Goal: Information Seeking & Learning: Compare options

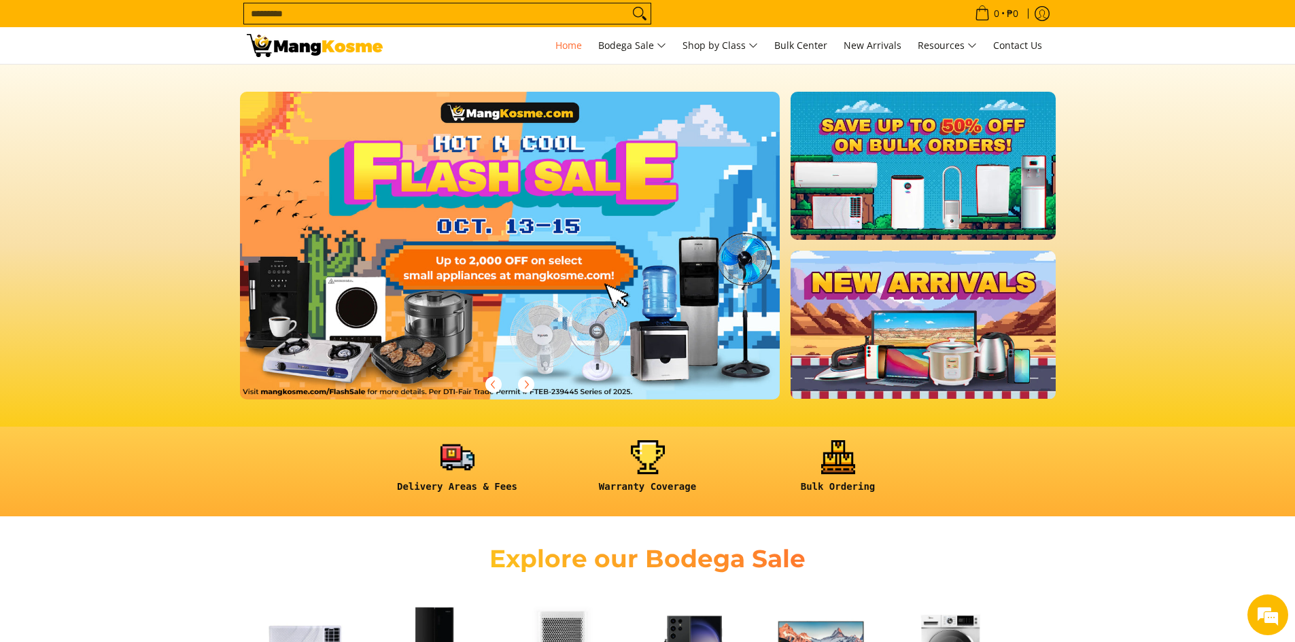
scroll to position [340, 0]
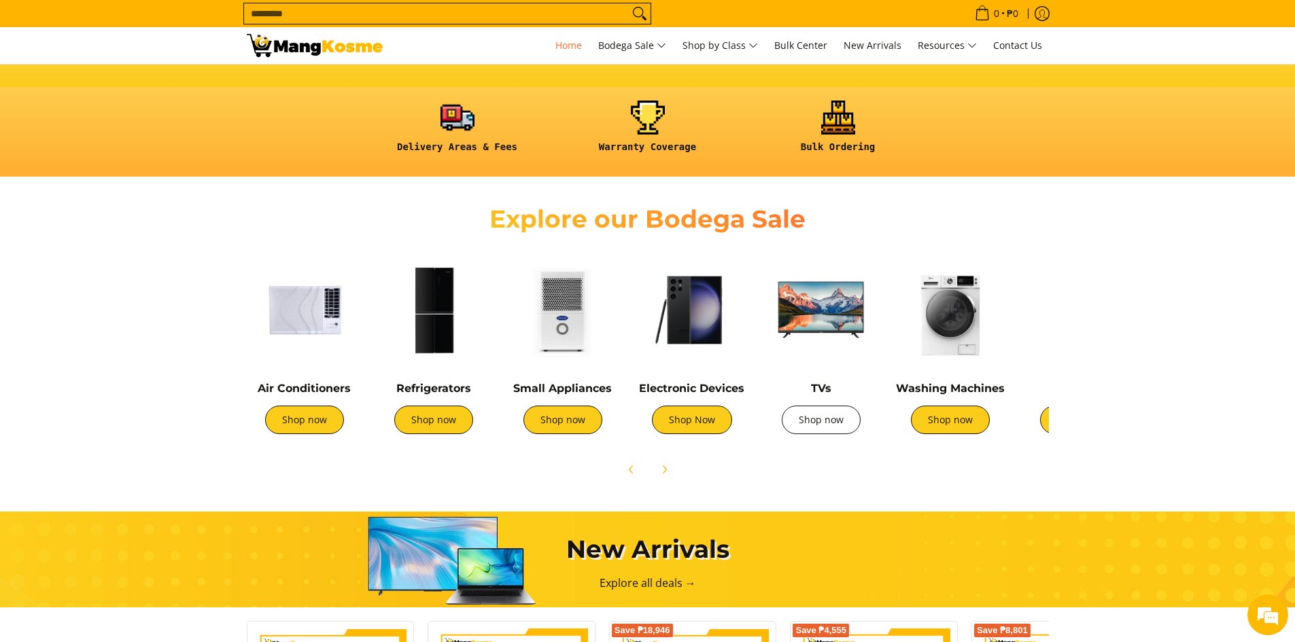
click at [820, 417] on link "Shop now" at bounding box center [821, 420] width 79 height 29
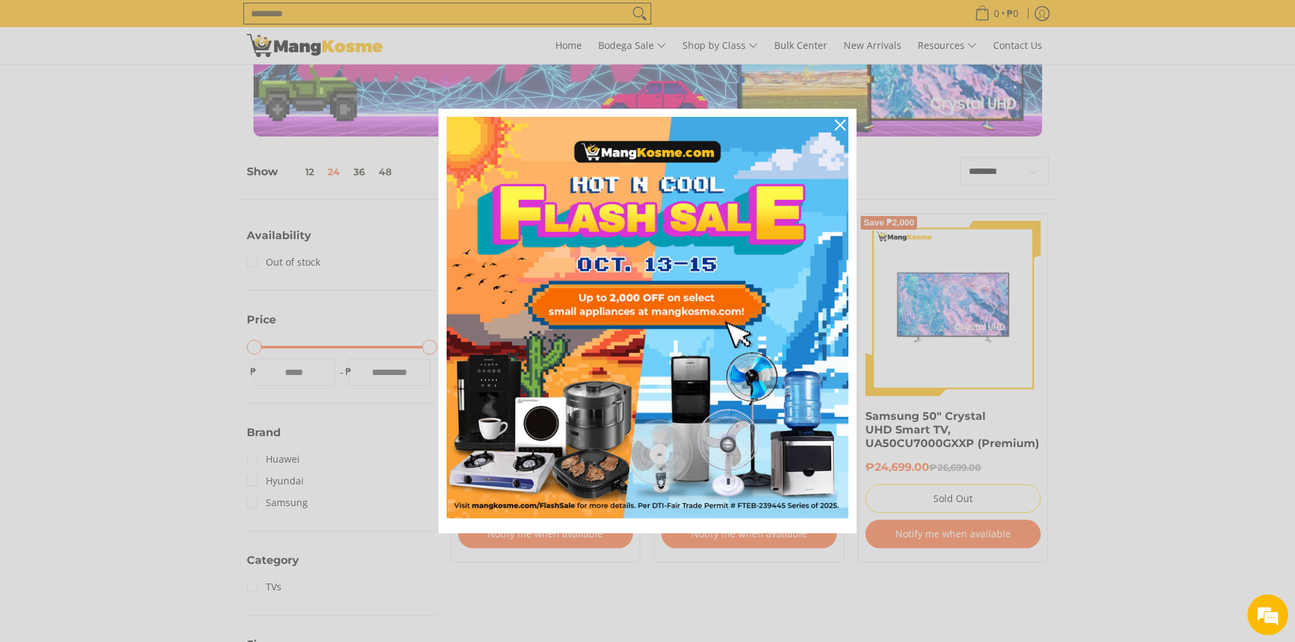
scroll to position [68, 0]
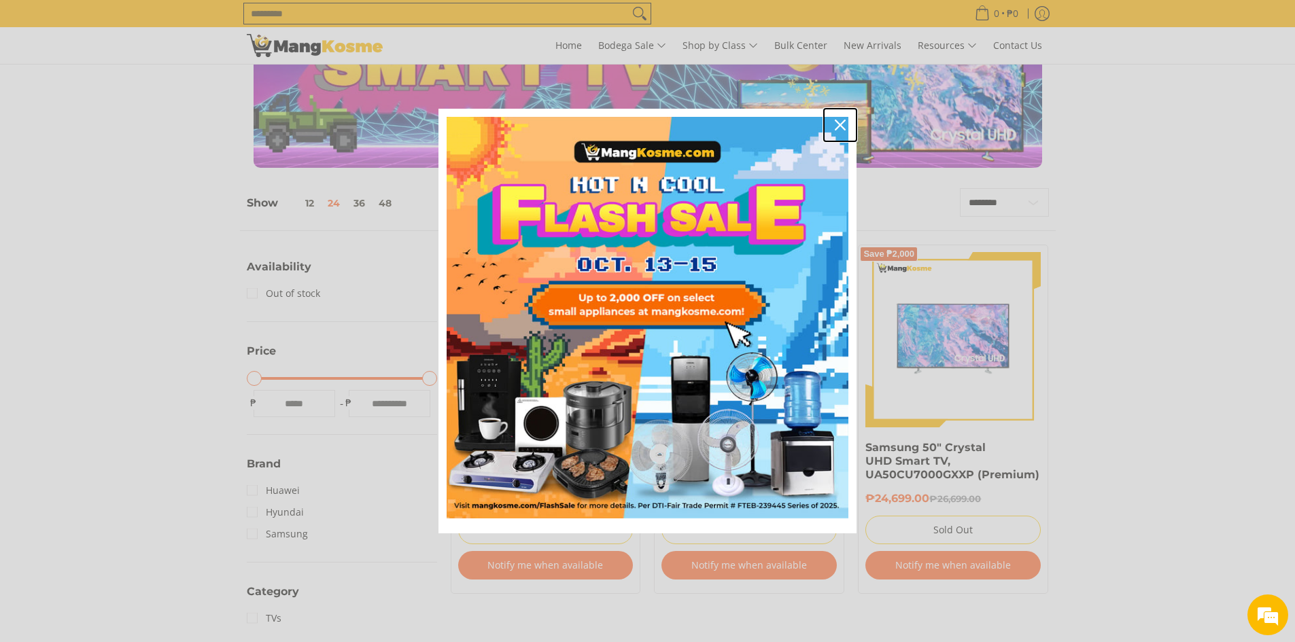
click at [839, 130] on div "Close" at bounding box center [840, 125] width 22 height 22
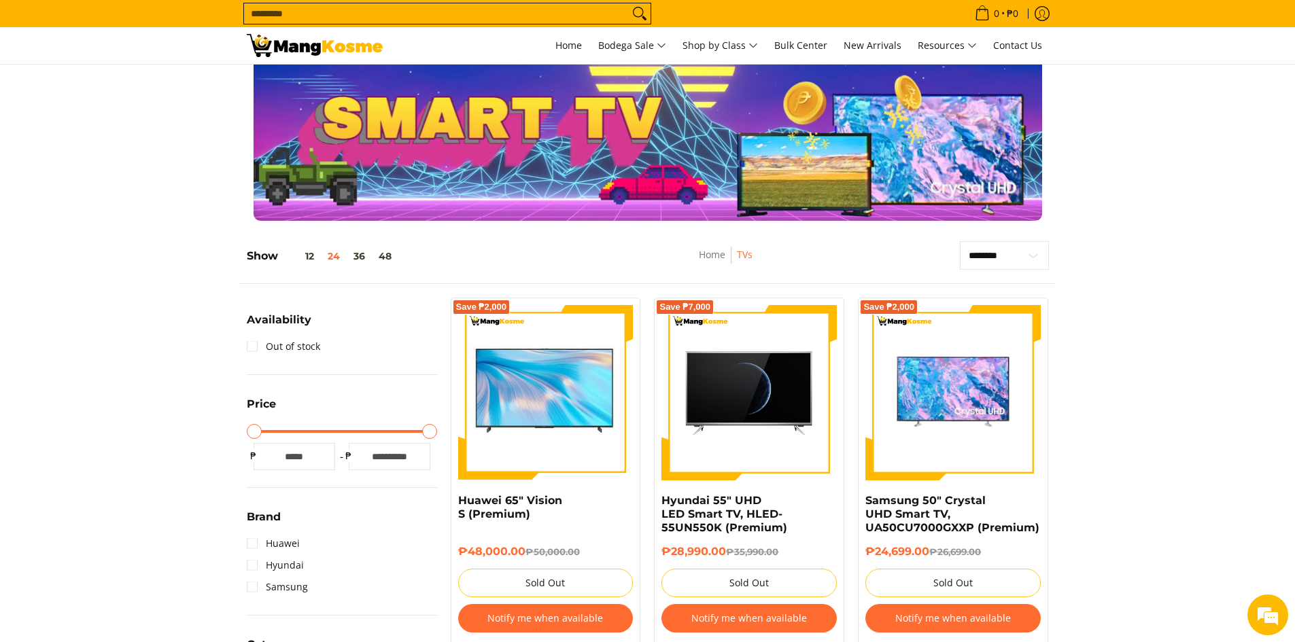
scroll to position [0, 0]
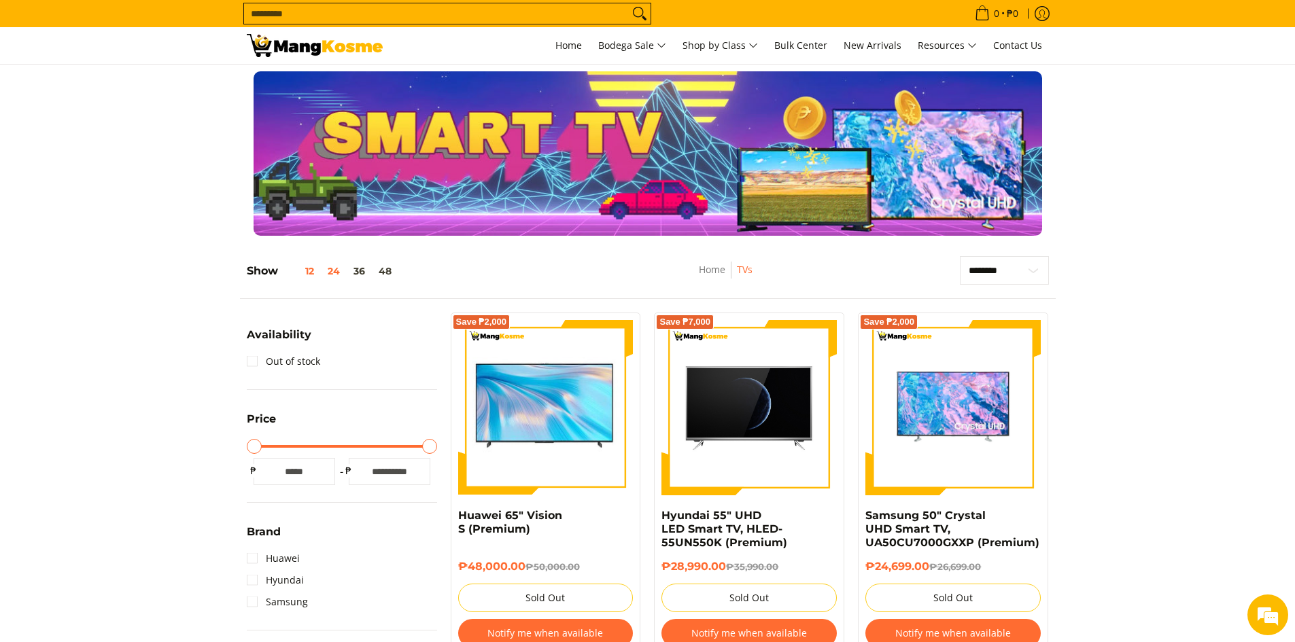
click at [314, 271] on button "12" at bounding box center [299, 271] width 43 height 11
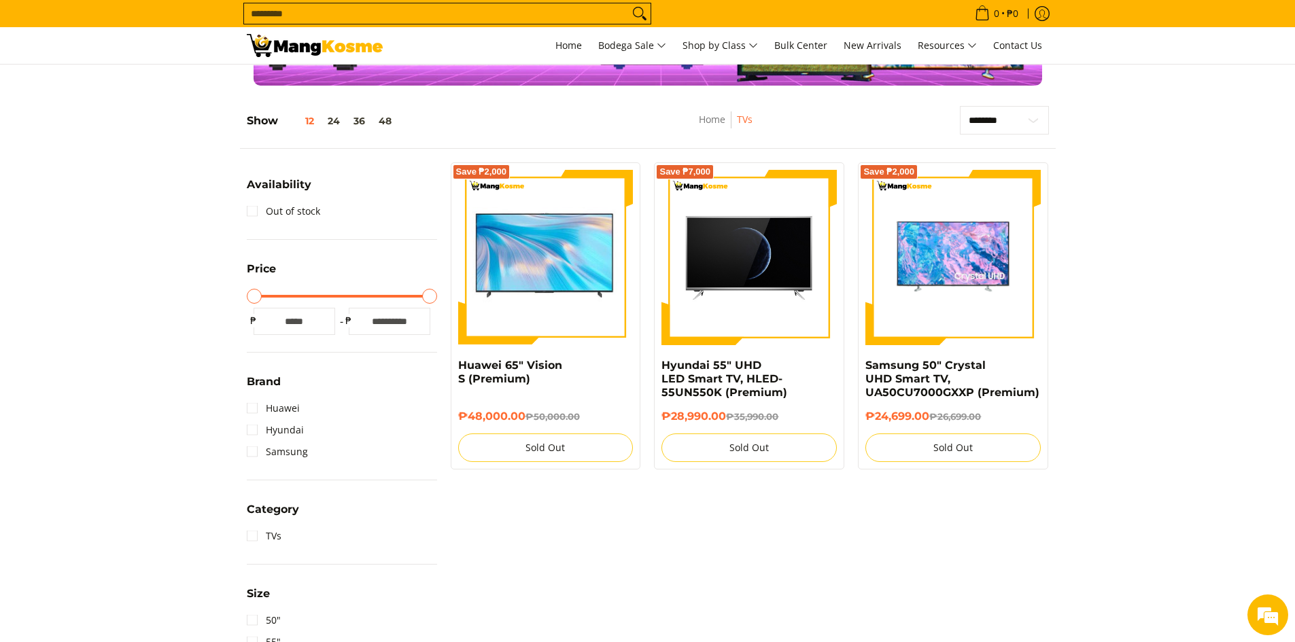
scroll to position [192, 0]
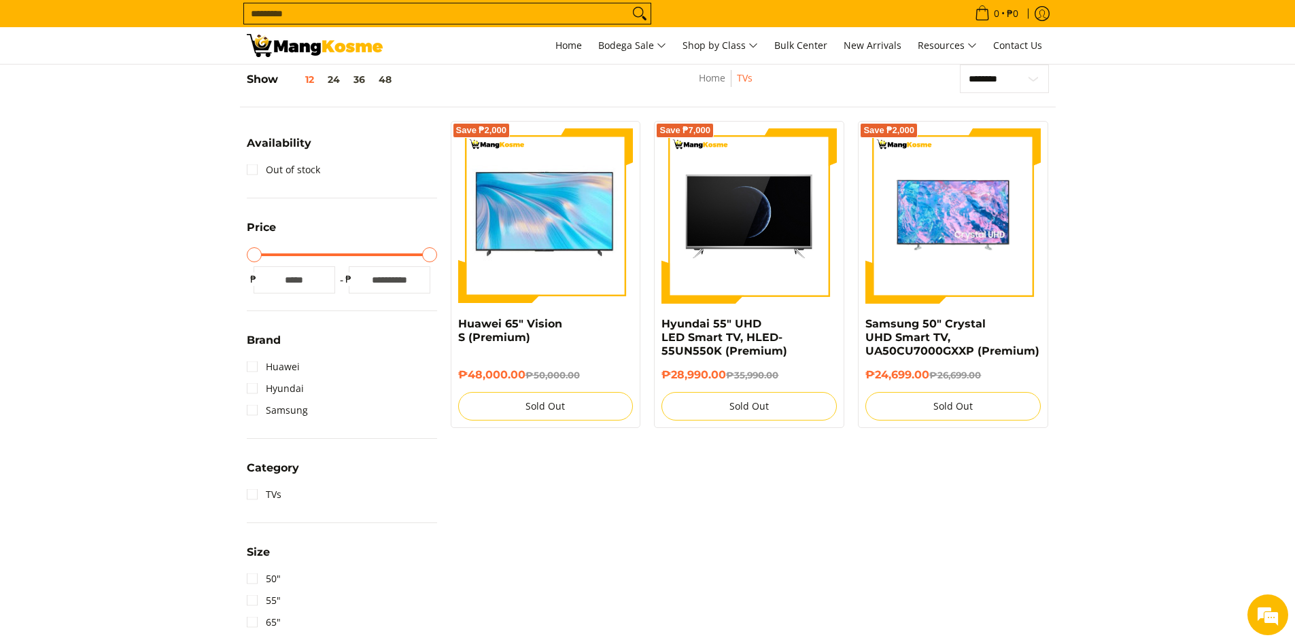
click at [266, 268] on input "*" at bounding box center [295, 279] width 82 height 27
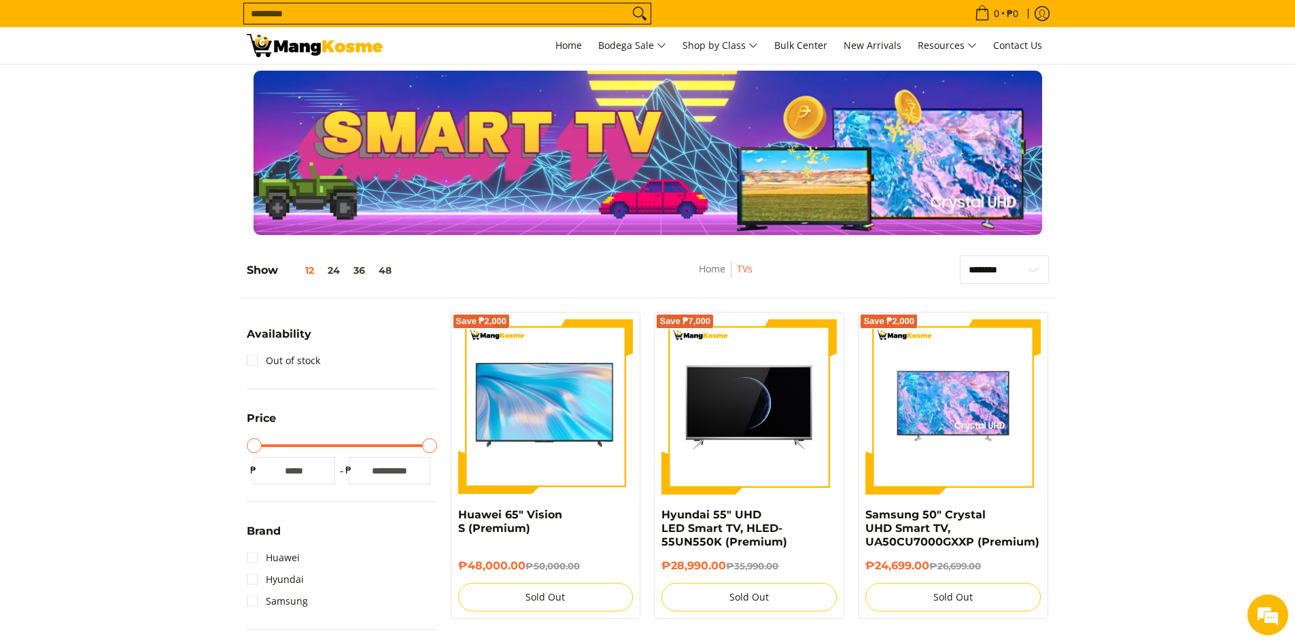
scroll to position [0, 0]
click at [559, 44] on span "Home" at bounding box center [568, 45] width 27 height 13
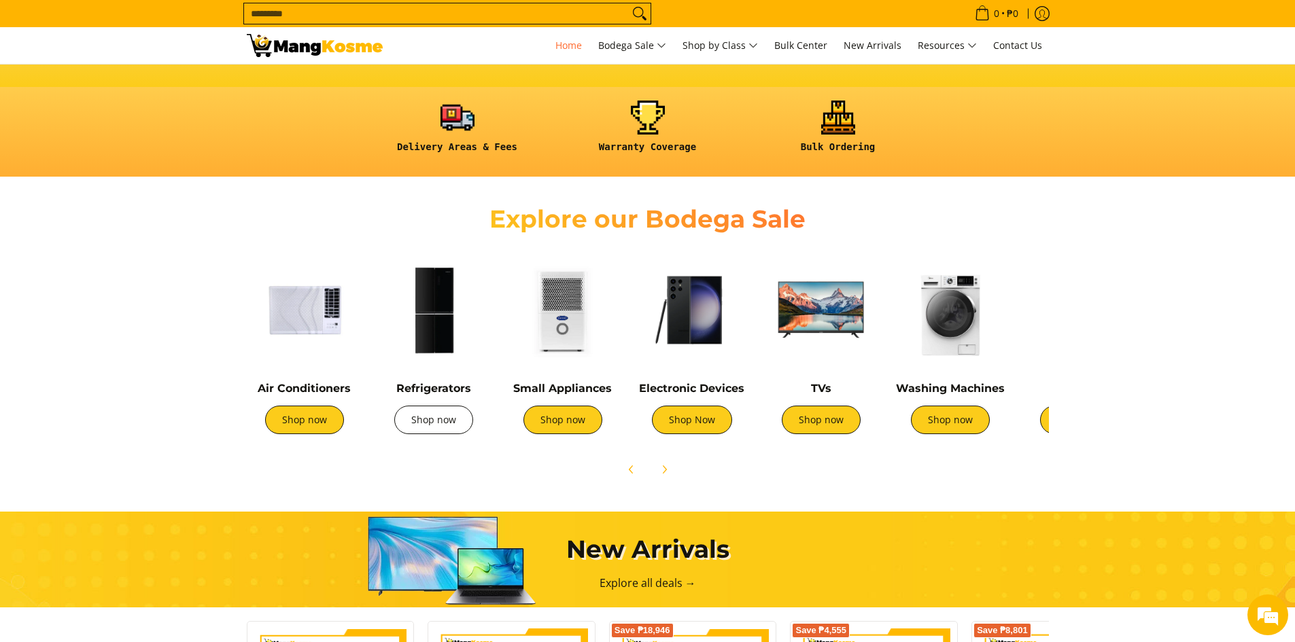
click at [415, 420] on link "Shop now" at bounding box center [433, 420] width 79 height 29
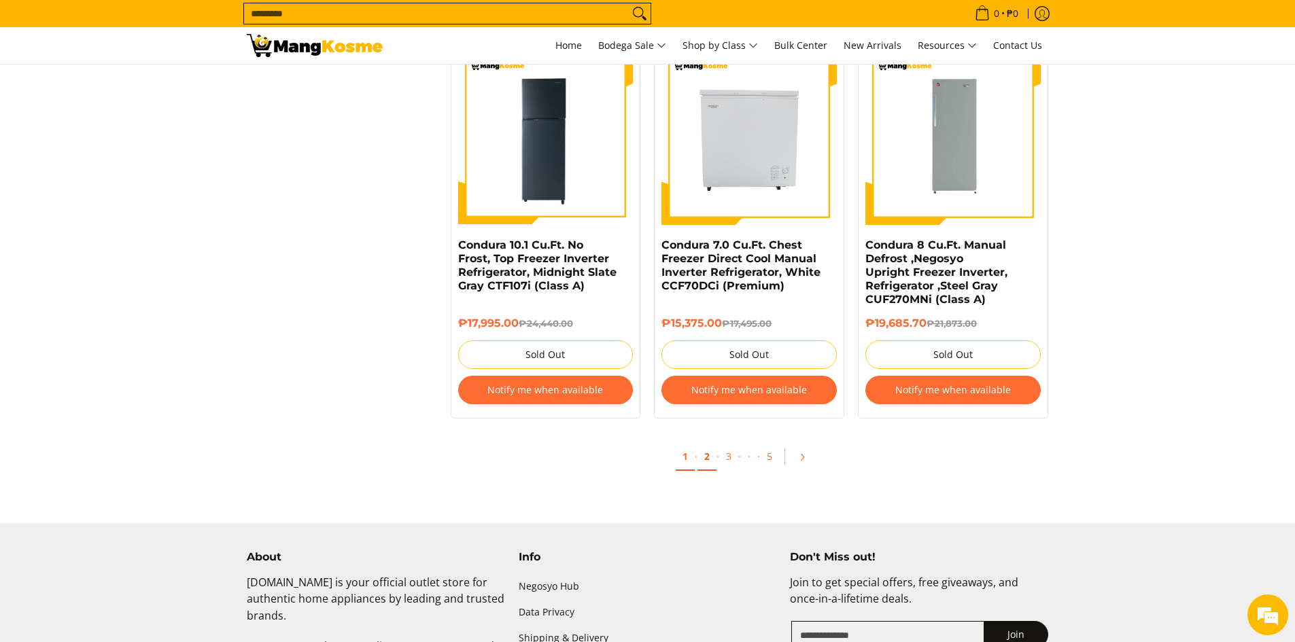
click at [703, 458] on link "2" at bounding box center [706, 457] width 19 height 28
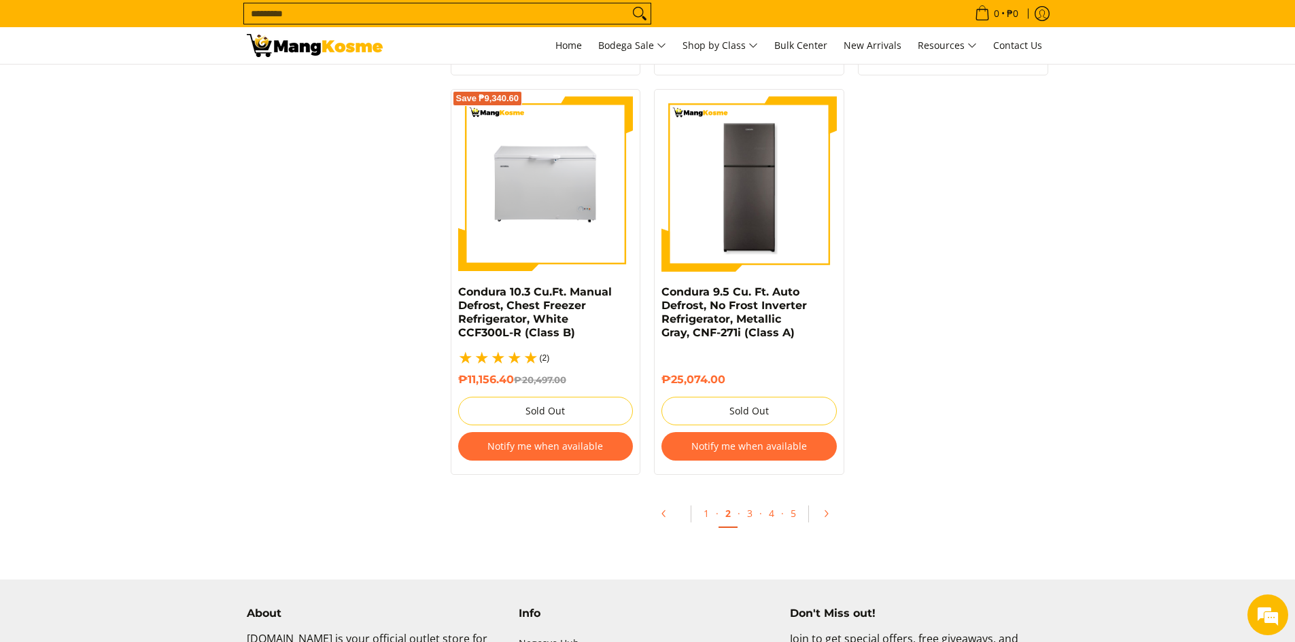
scroll to position [1563, 0]
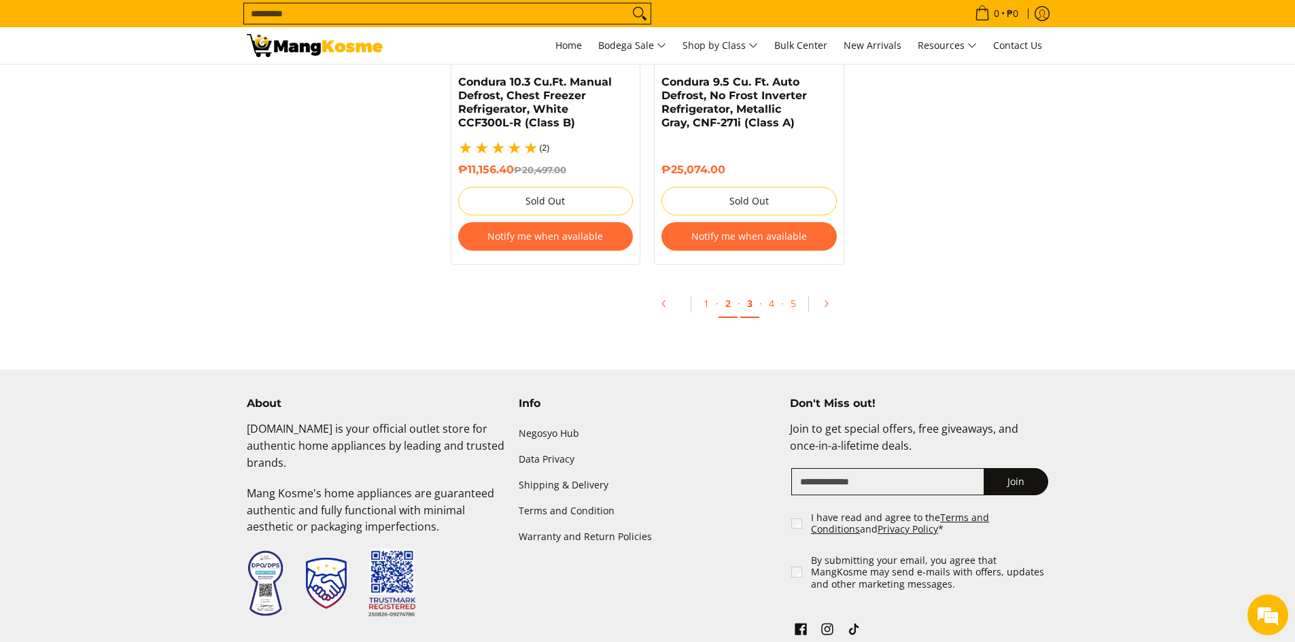
click at [753, 295] on link "3" at bounding box center [749, 304] width 19 height 28
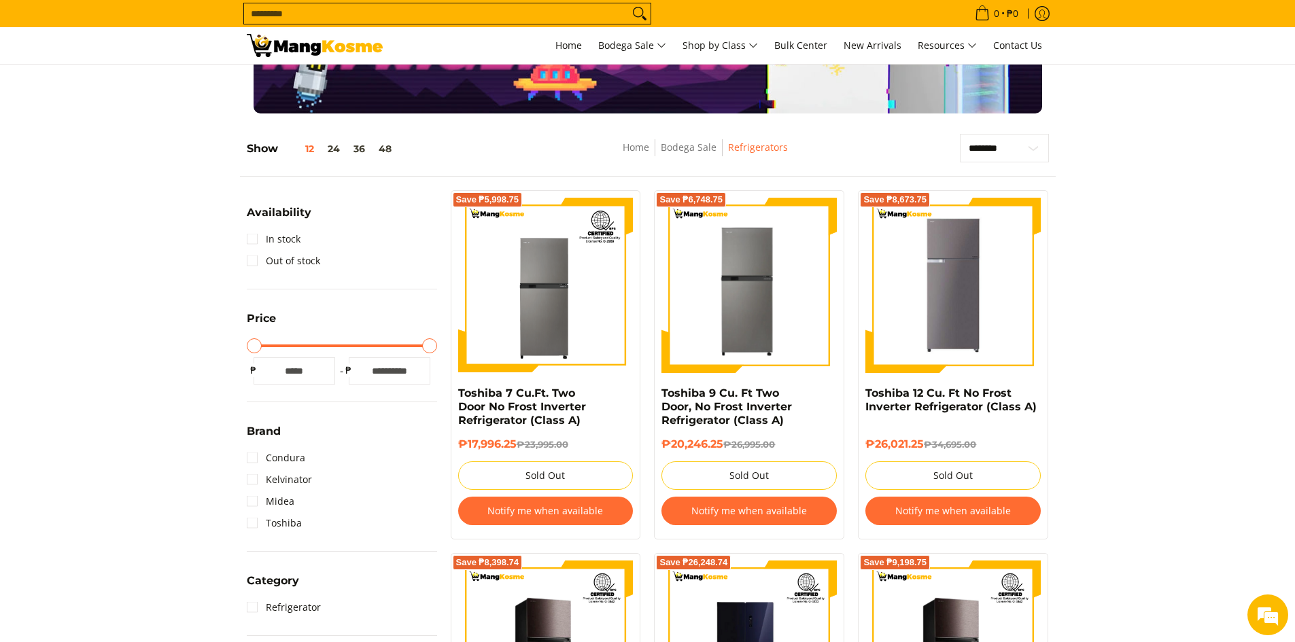
scroll to position [136, 0]
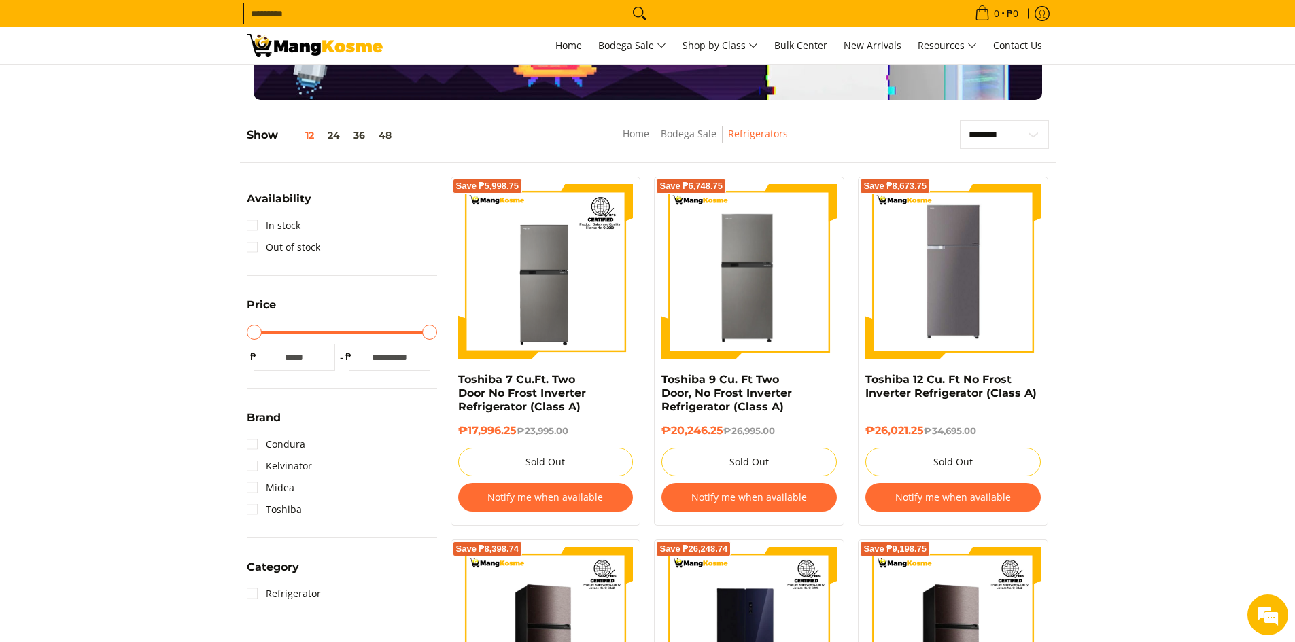
click at [777, 296] on img at bounding box center [748, 271] width 175 height 175
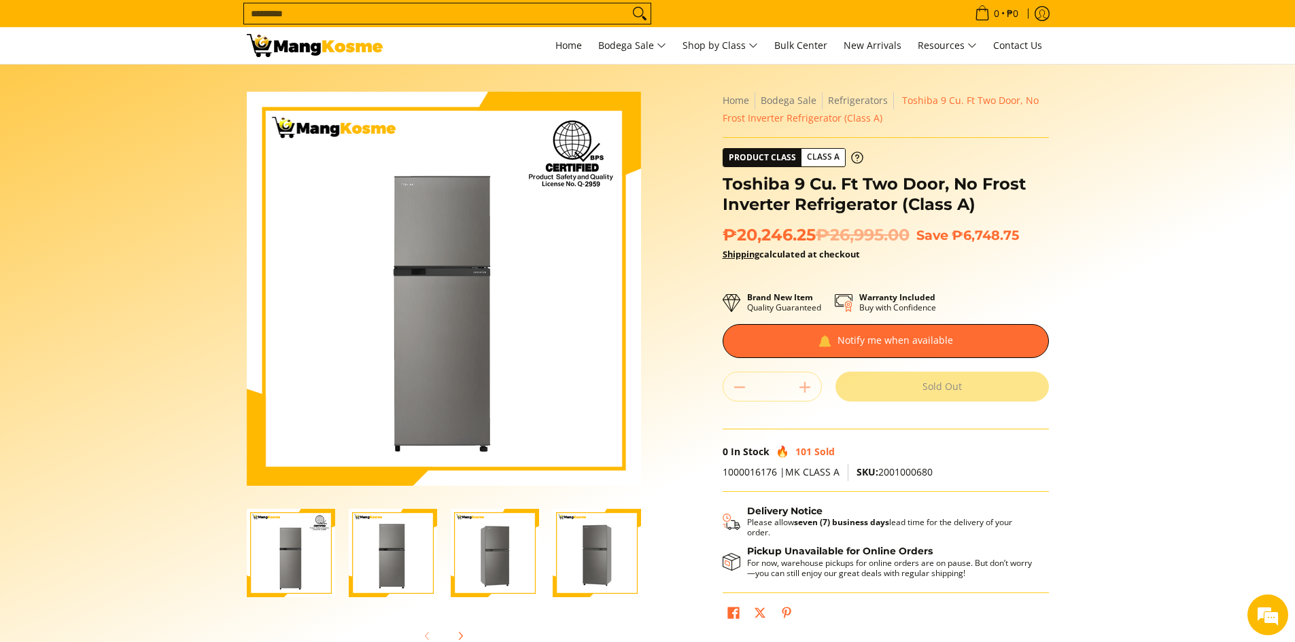
drag, startPoint x: 367, startPoint y: 568, endPoint x: 489, endPoint y: 563, distance: 122.4
click at [374, 564] on img "Toshiba 9 Cu. Ft Two Door, No Frost Inverter Refrigerator (Class A)-2" at bounding box center [393, 553] width 88 height 88
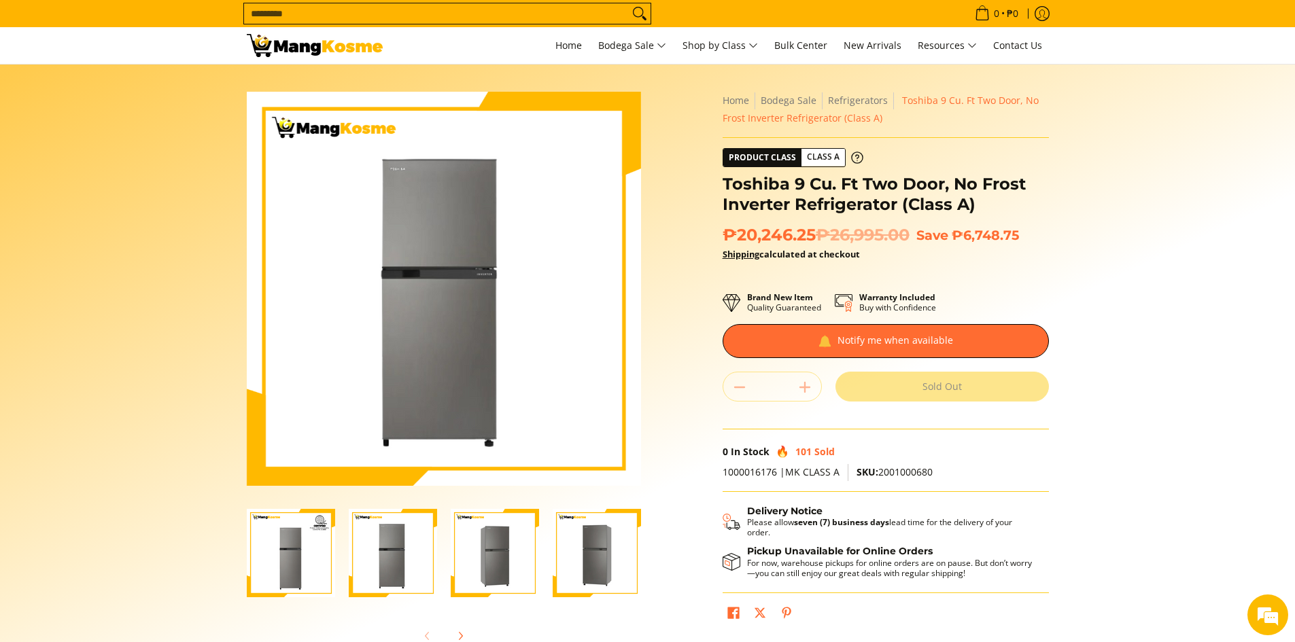
click at [493, 562] on img "Toshiba 9 Cu. Ft Two Door, No Frost Inverter Refrigerator (Class A)-3" at bounding box center [495, 553] width 88 height 88
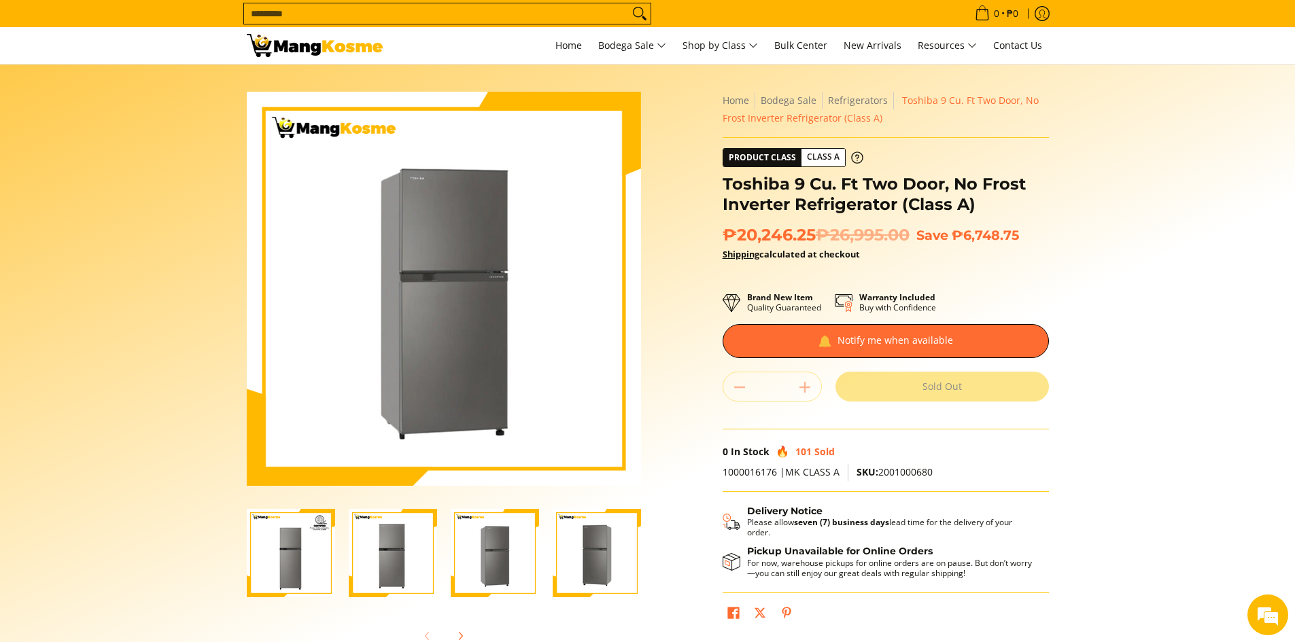
click at [563, 551] on img "Toshiba 9 Cu. Ft Two Door, No Frost Inverter Refrigerator (Class A)-4" at bounding box center [597, 553] width 88 height 88
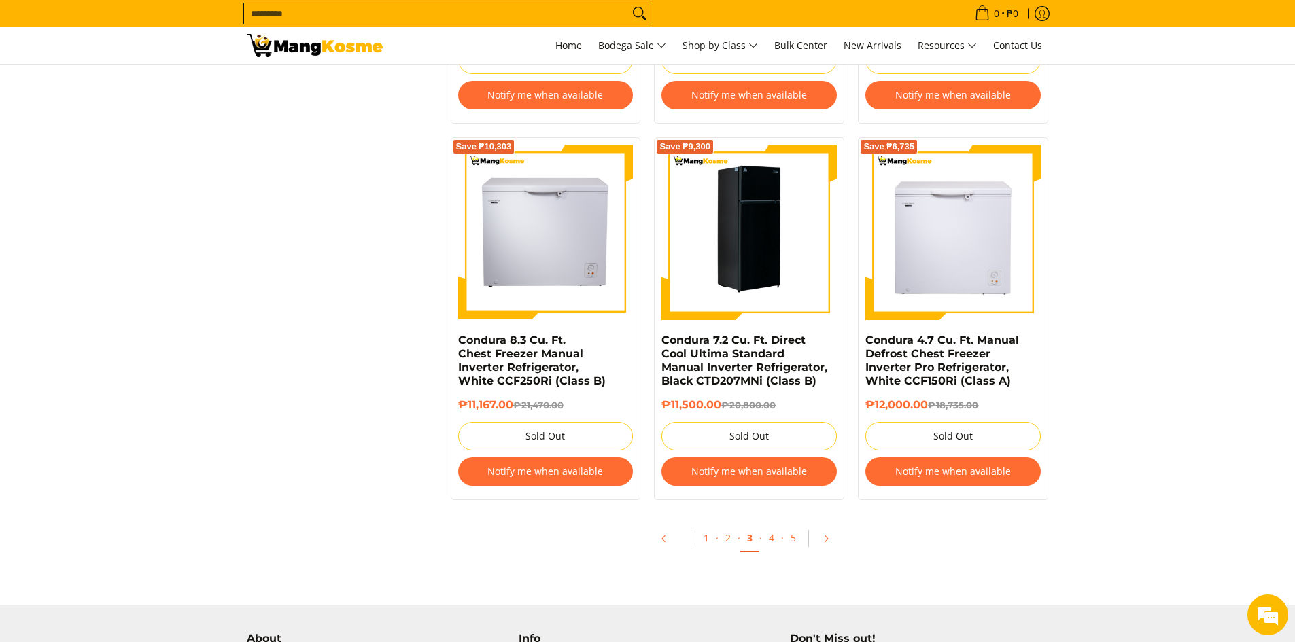
scroll to position [1495, 0]
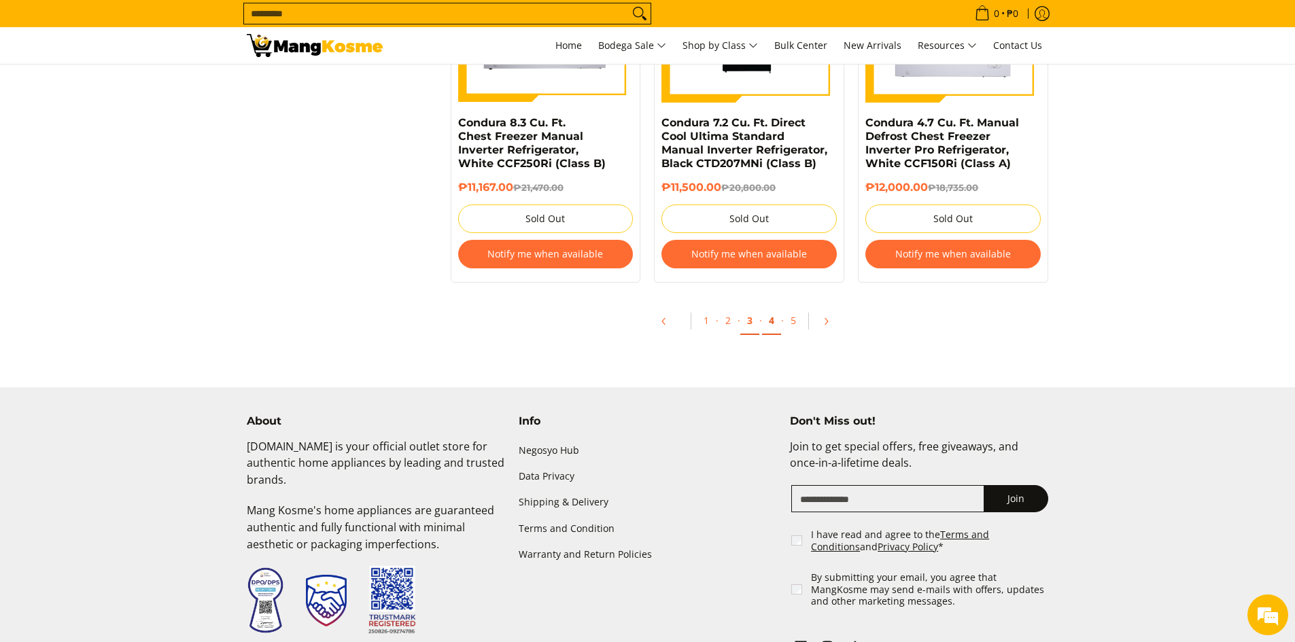
click at [777, 328] on link "4" at bounding box center [771, 321] width 19 height 28
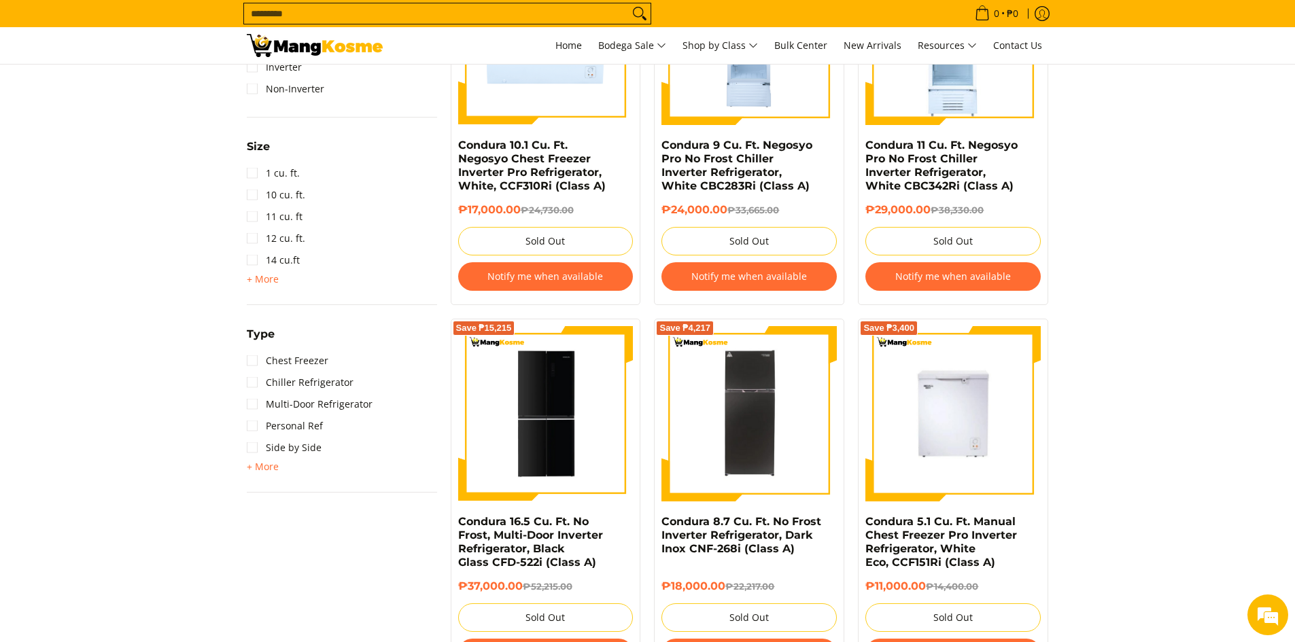
scroll to position [476, 0]
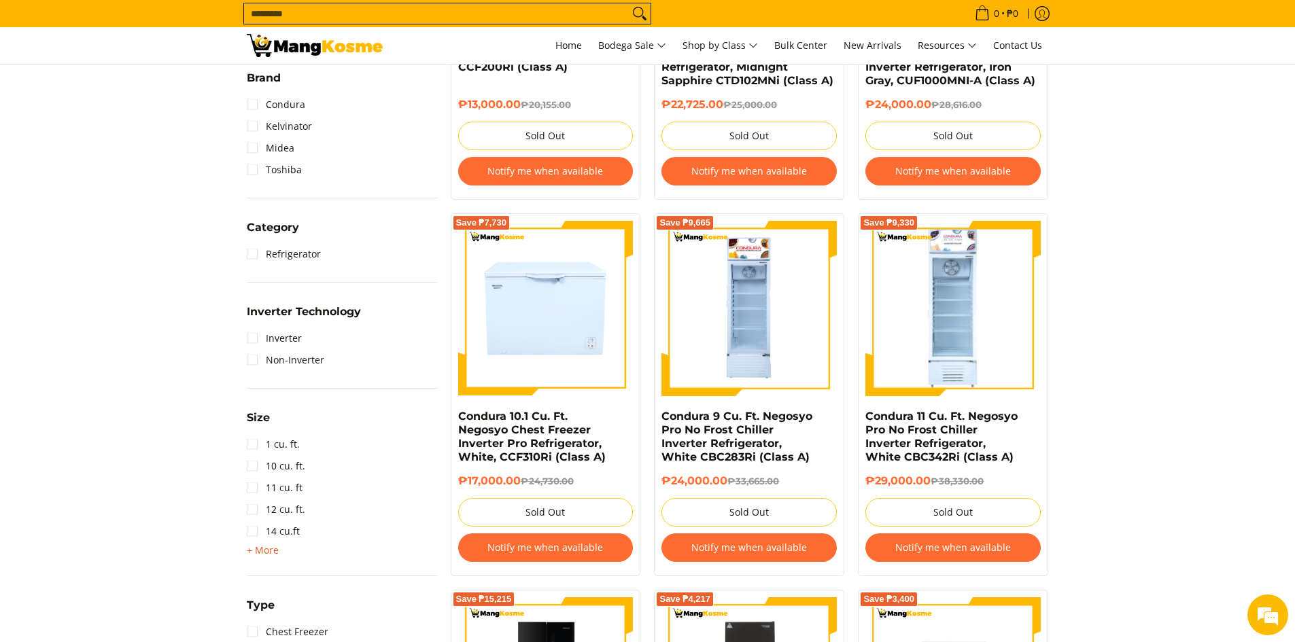
click at [258, 553] on span "+ More" at bounding box center [263, 550] width 32 height 11
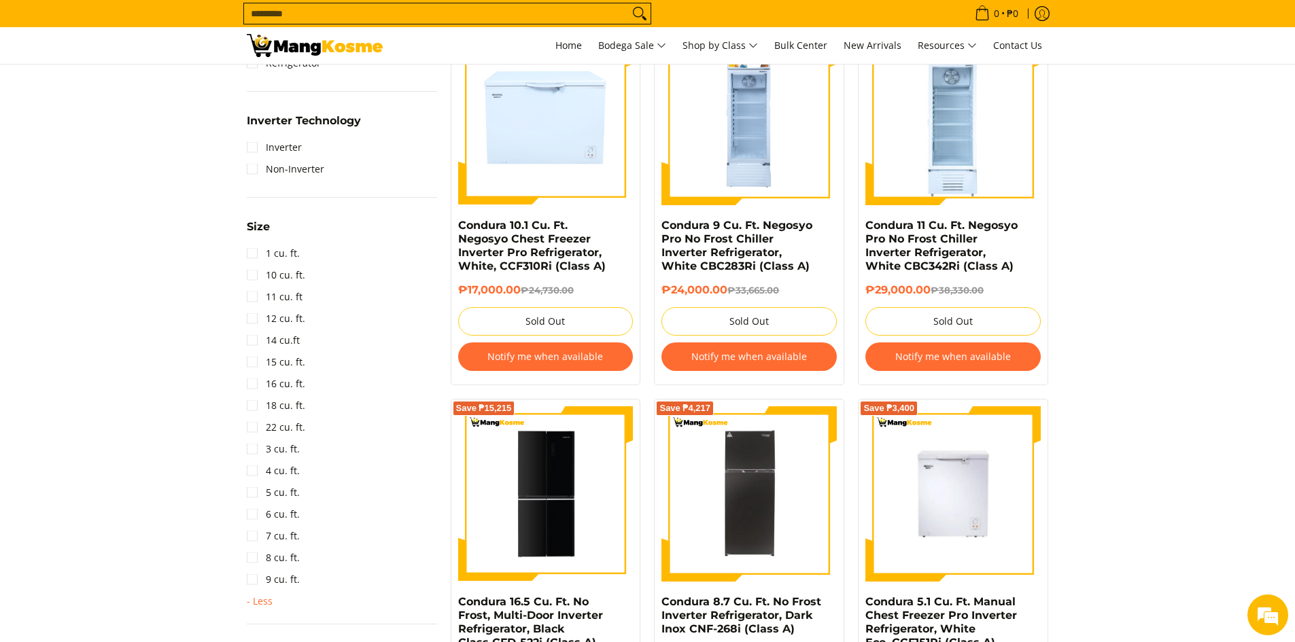
scroll to position [680, 0]
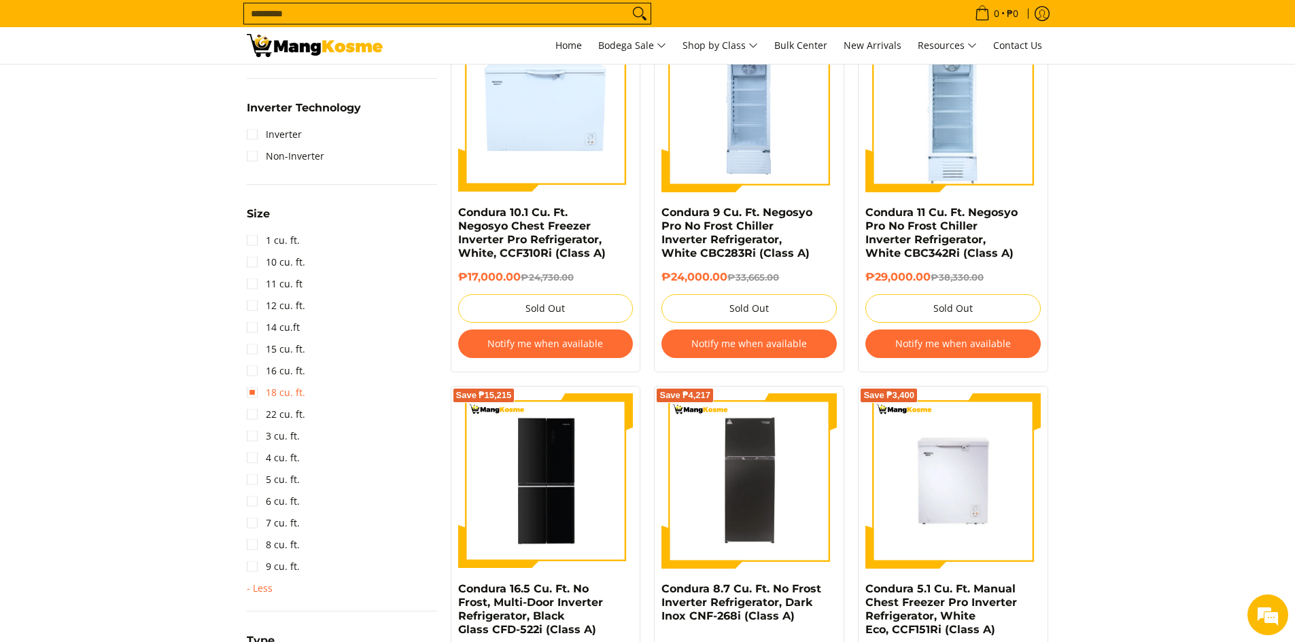
click at [249, 391] on link "18 cu. ft." at bounding box center [276, 393] width 58 height 22
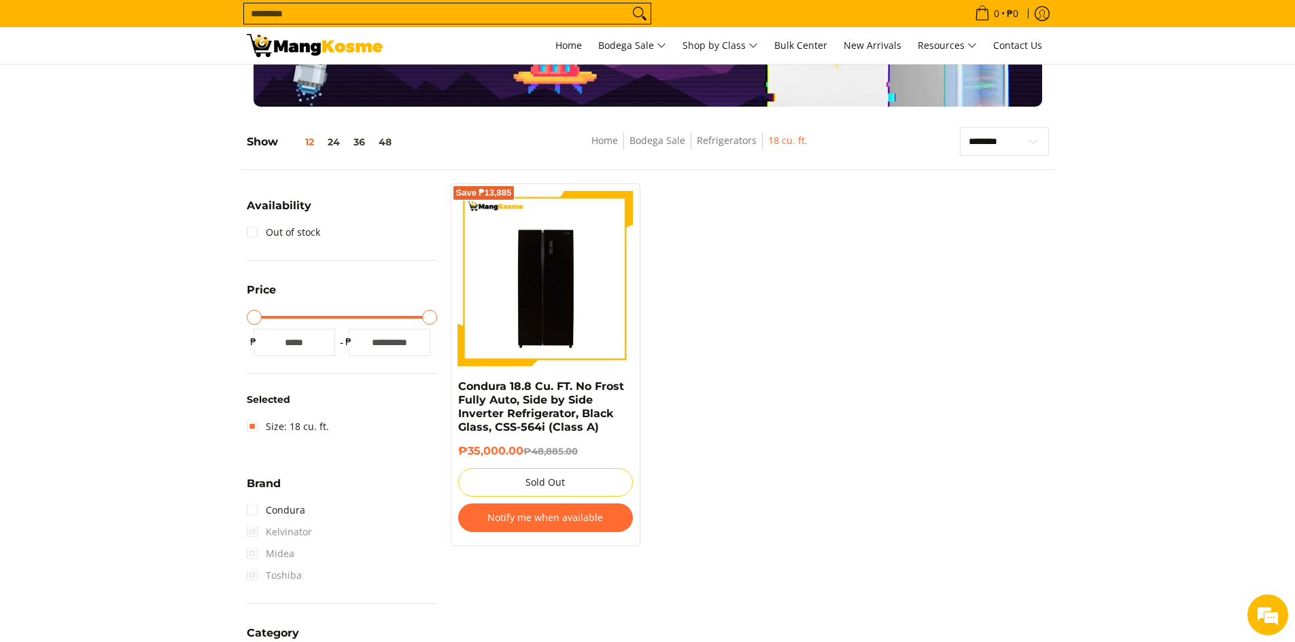
scroll to position [56, 0]
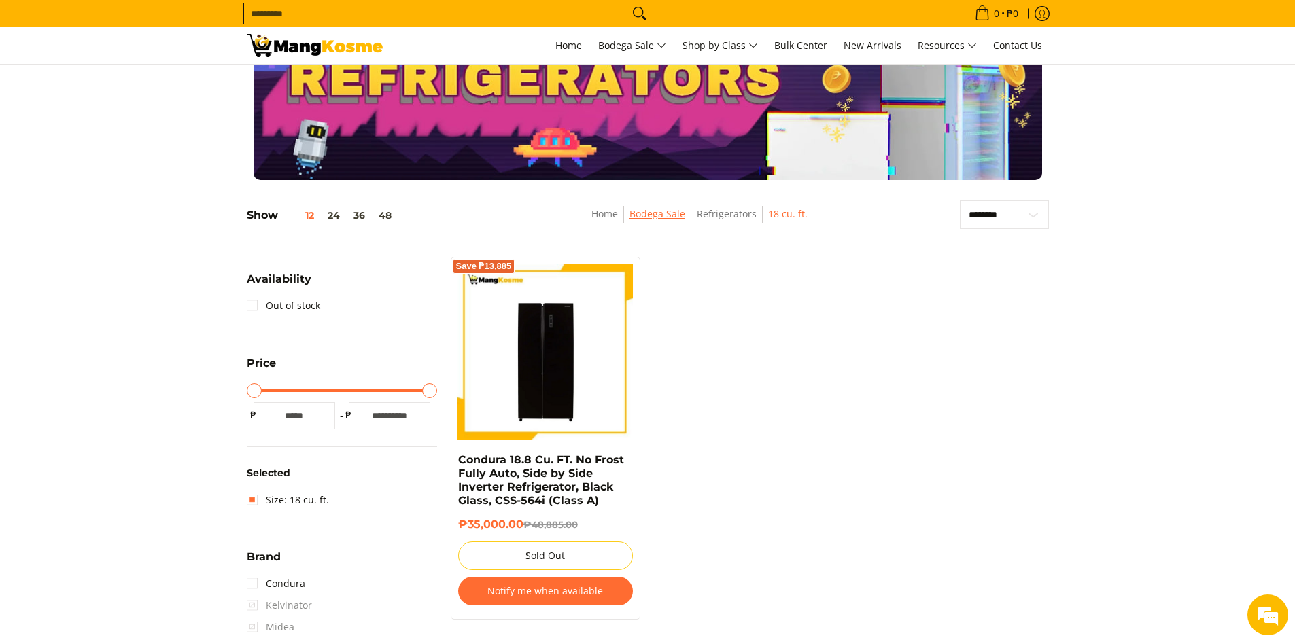
click at [649, 215] on link "Bodega Sale" at bounding box center [657, 213] width 56 height 13
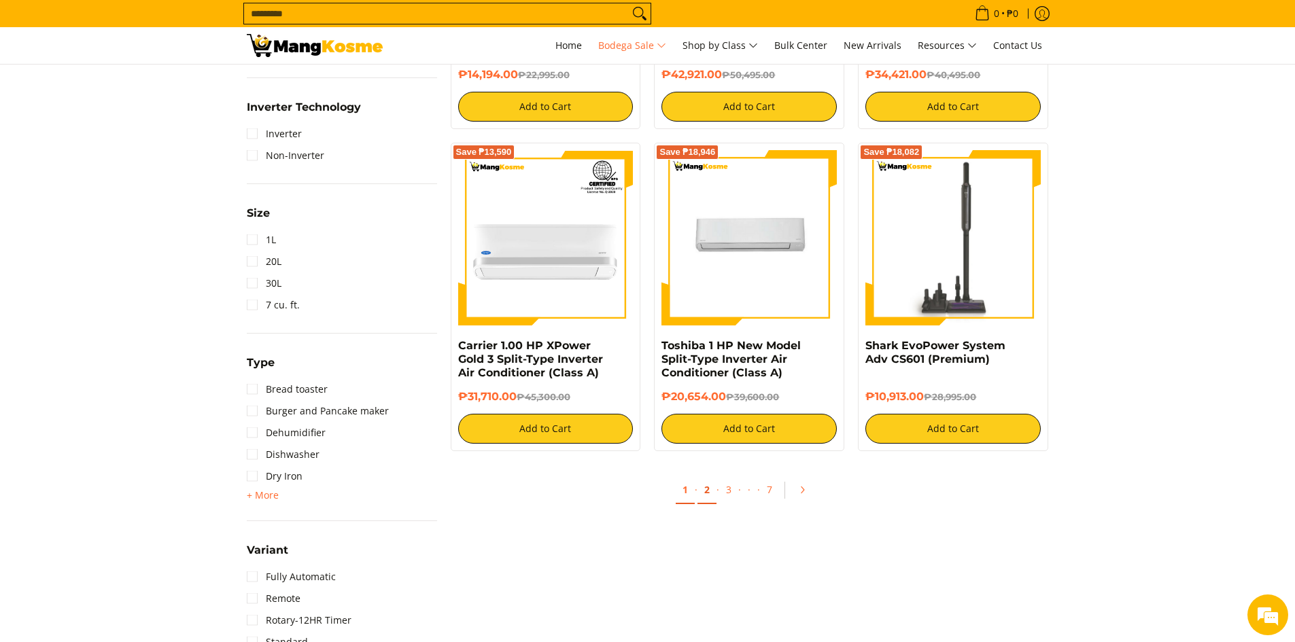
click at [701, 493] on link "2" at bounding box center [706, 490] width 19 height 28
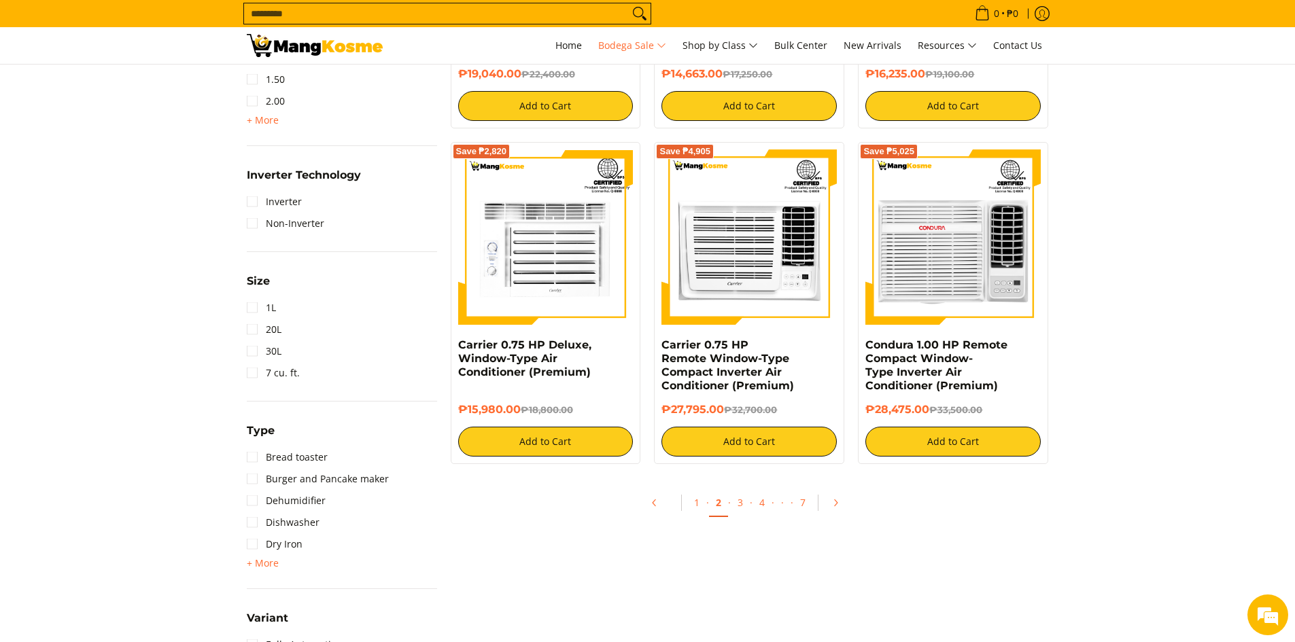
scroll to position [1631, 0]
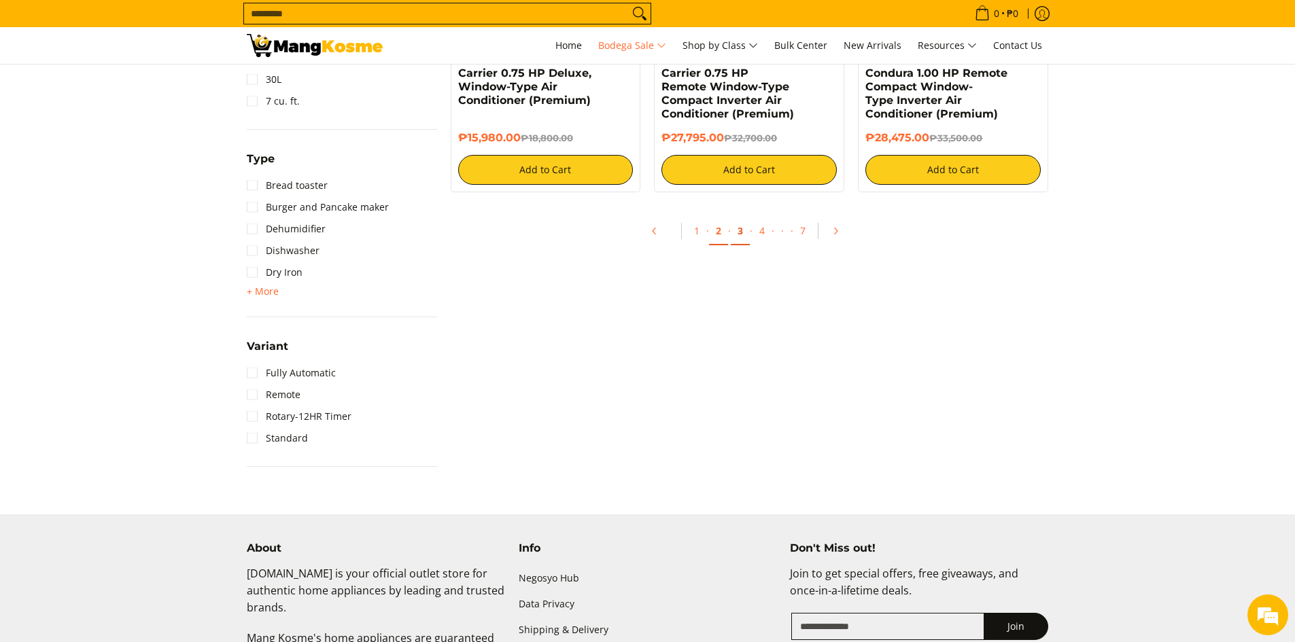
click at [738, 232] on link "3" at bounding box center [740, 231] width 19 height 28
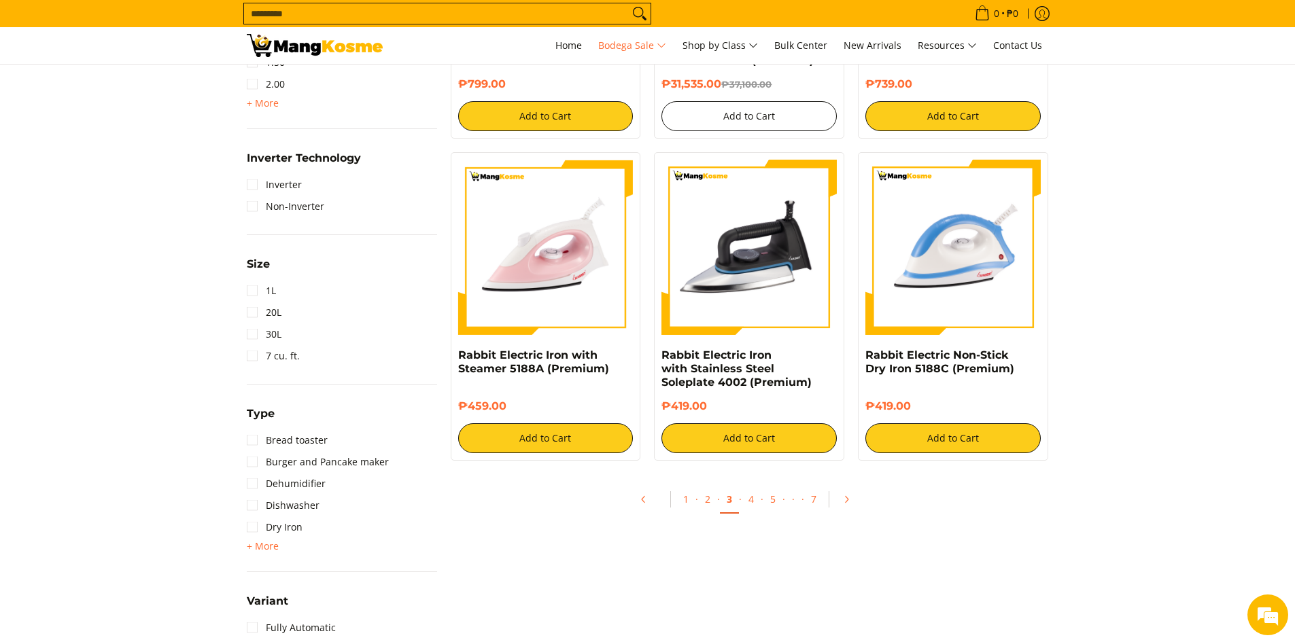
scroll to position [1427, 0]
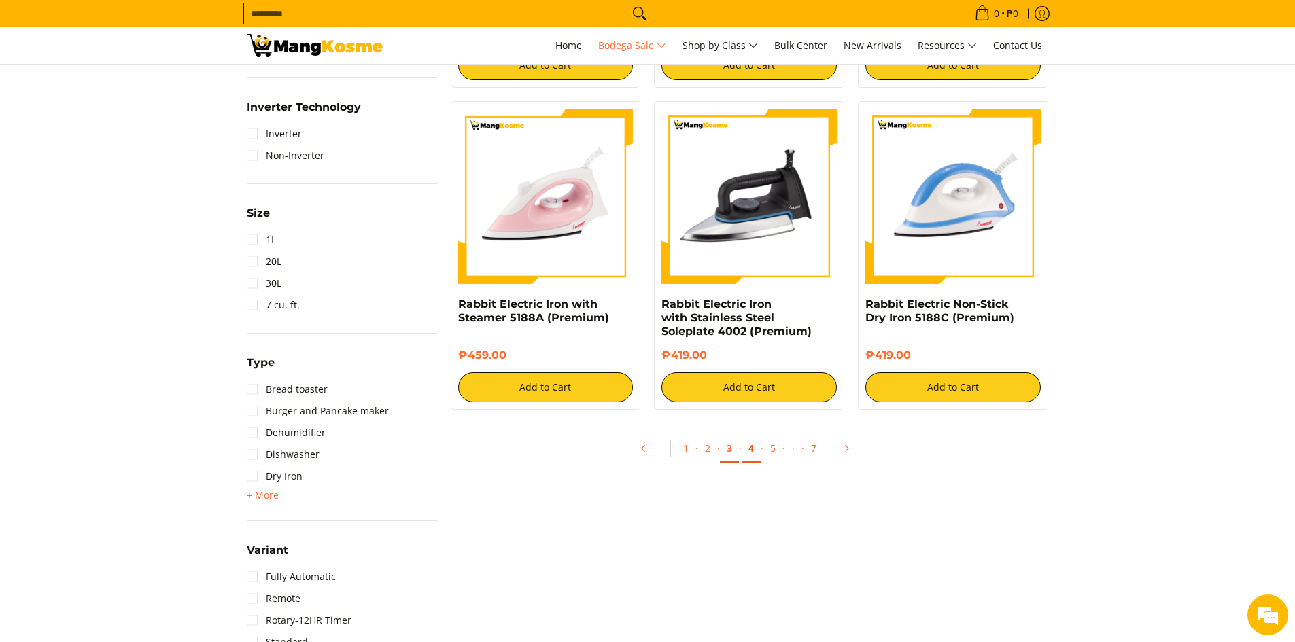
click at [755, 454] on link "4" at bounding box center [751, 449] width 19 height 28
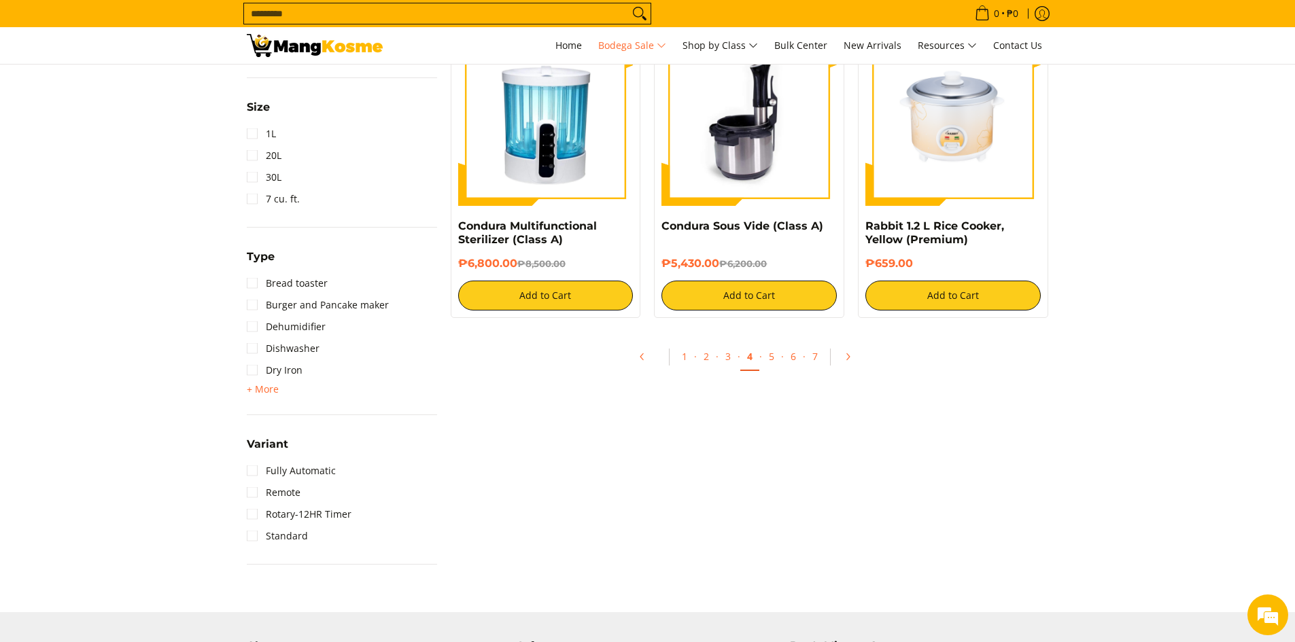
scroll to position [1631, 0]
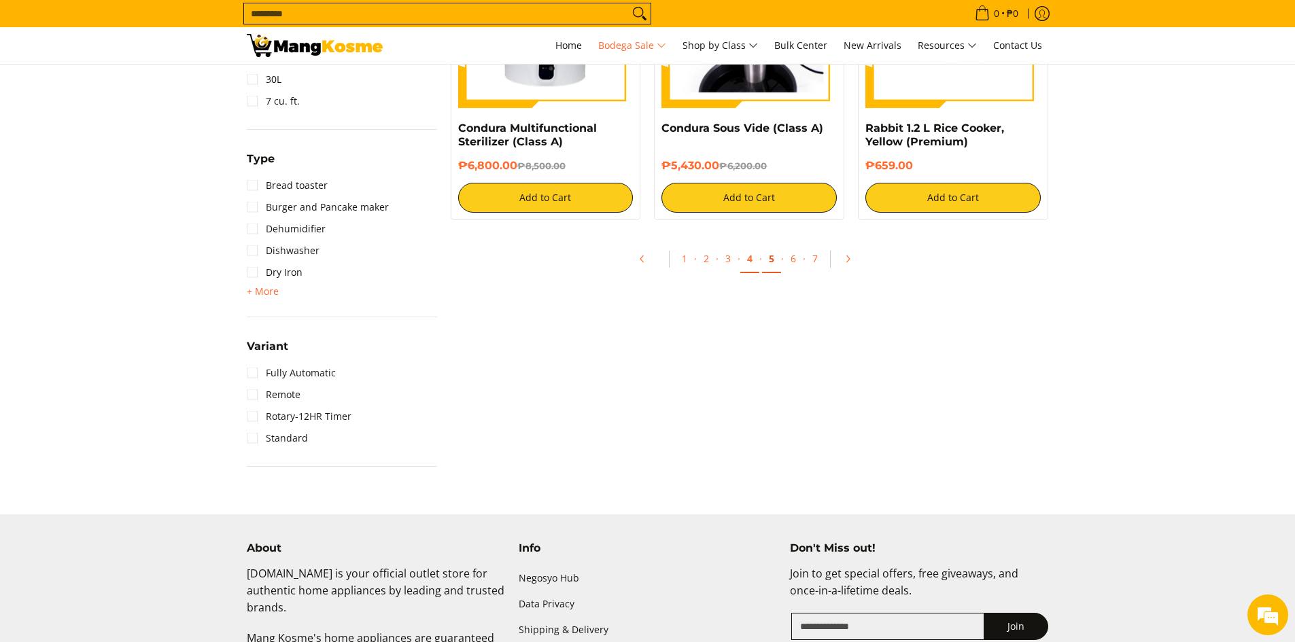
click at [777, 264] on link "5" at bounding box center [771, 259] width 19 height 28
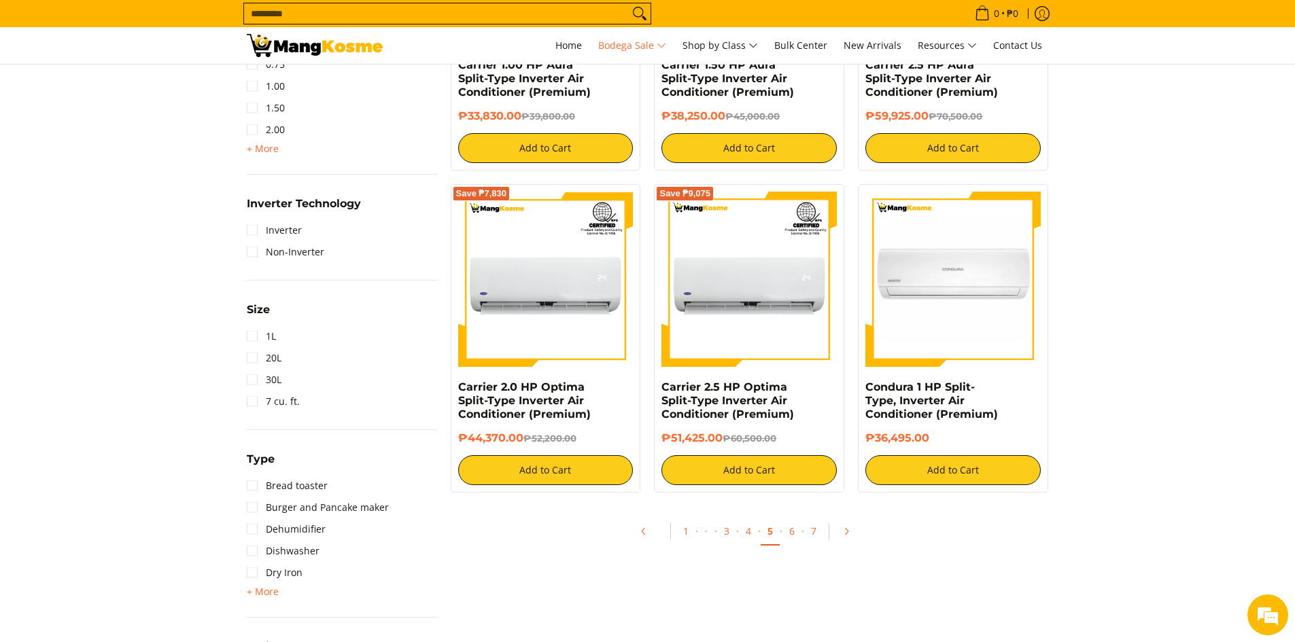
scroll to position [1359, 0]
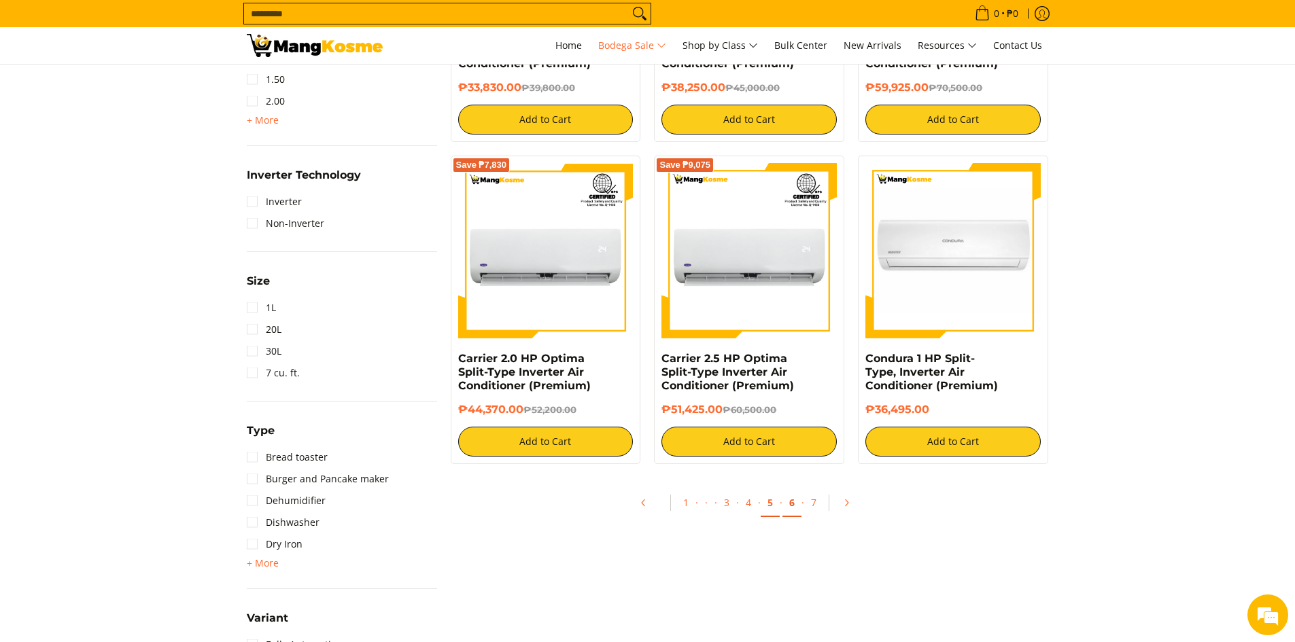
click at [786, 503] on link "6" at bounding box center [791, 503] width 19 height 28
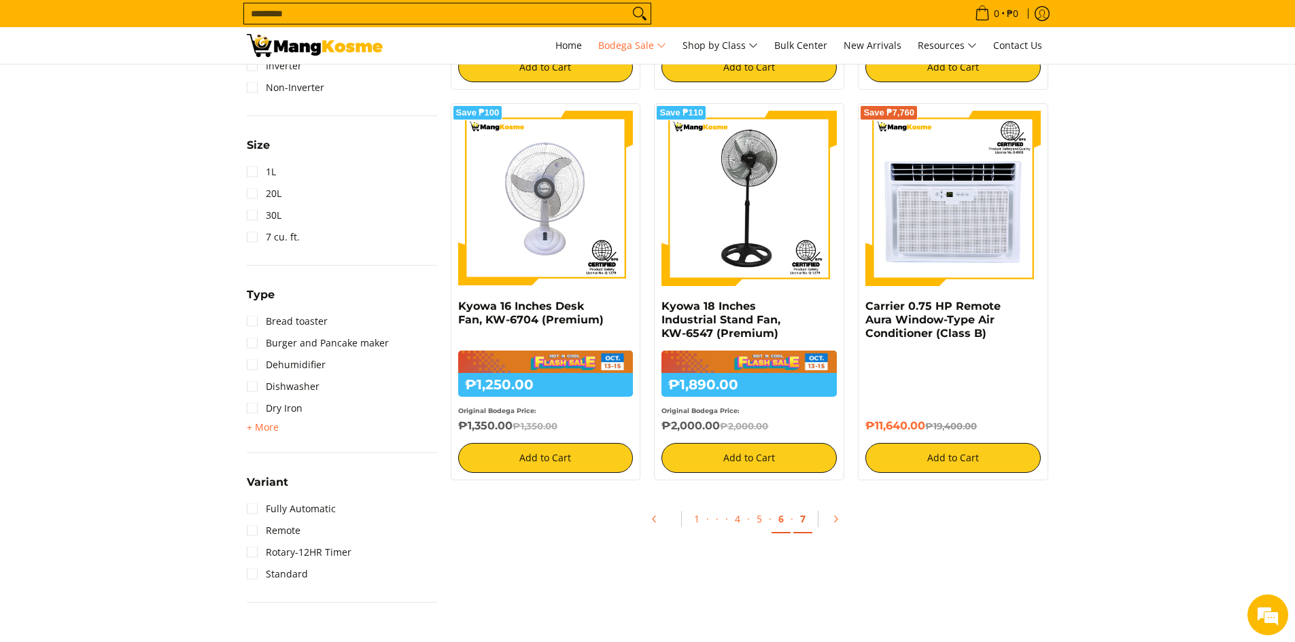
click at [798, 521] on link "7" at bounding box center [802, 520] width 19 height 28
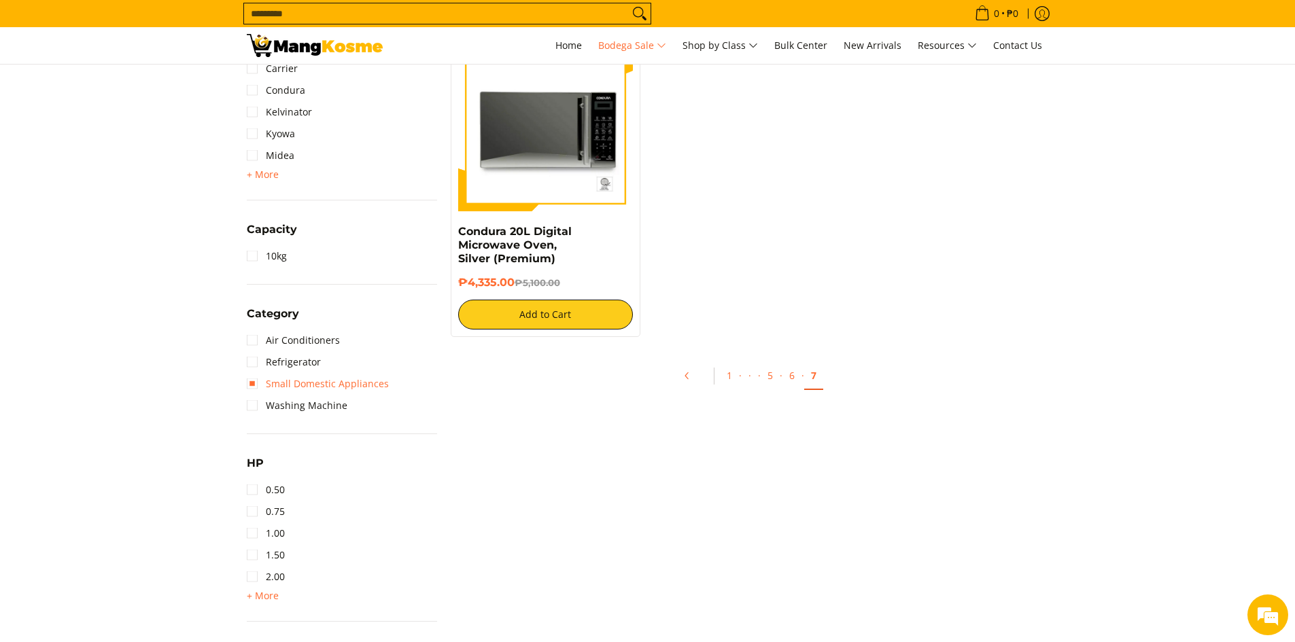
click at [320, 390] on link "Small Domestic Appliances" at bounding box center [318, 384] width 142 height 22
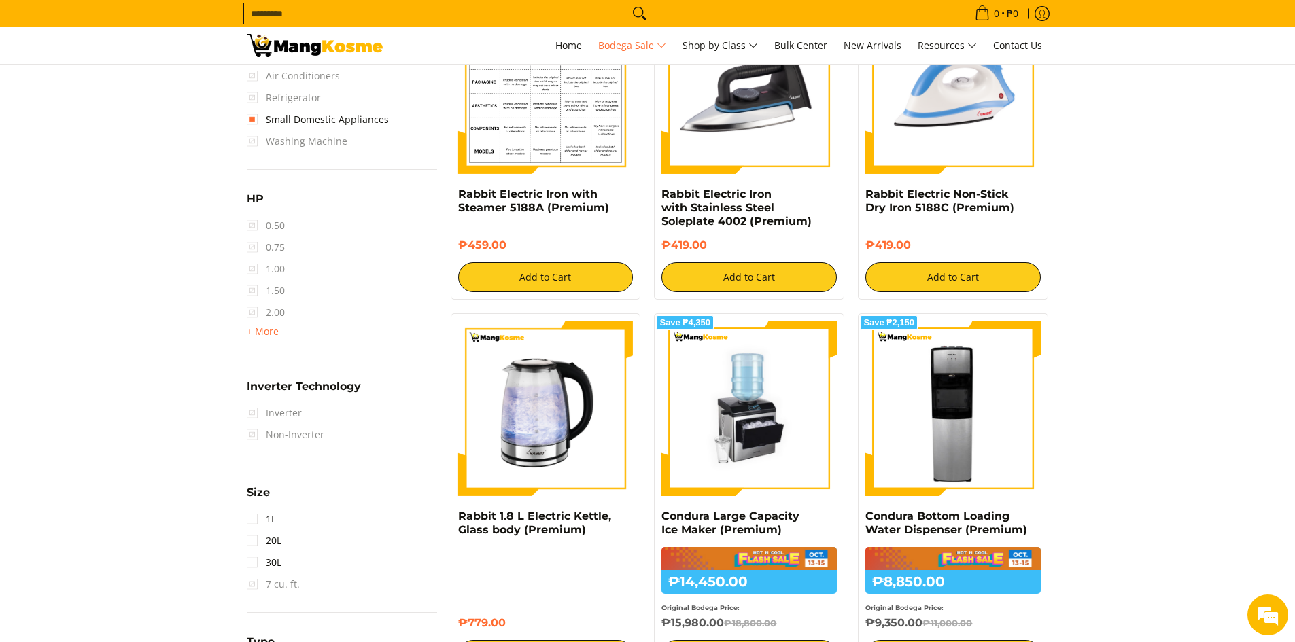
scroll to position [1569, 0]
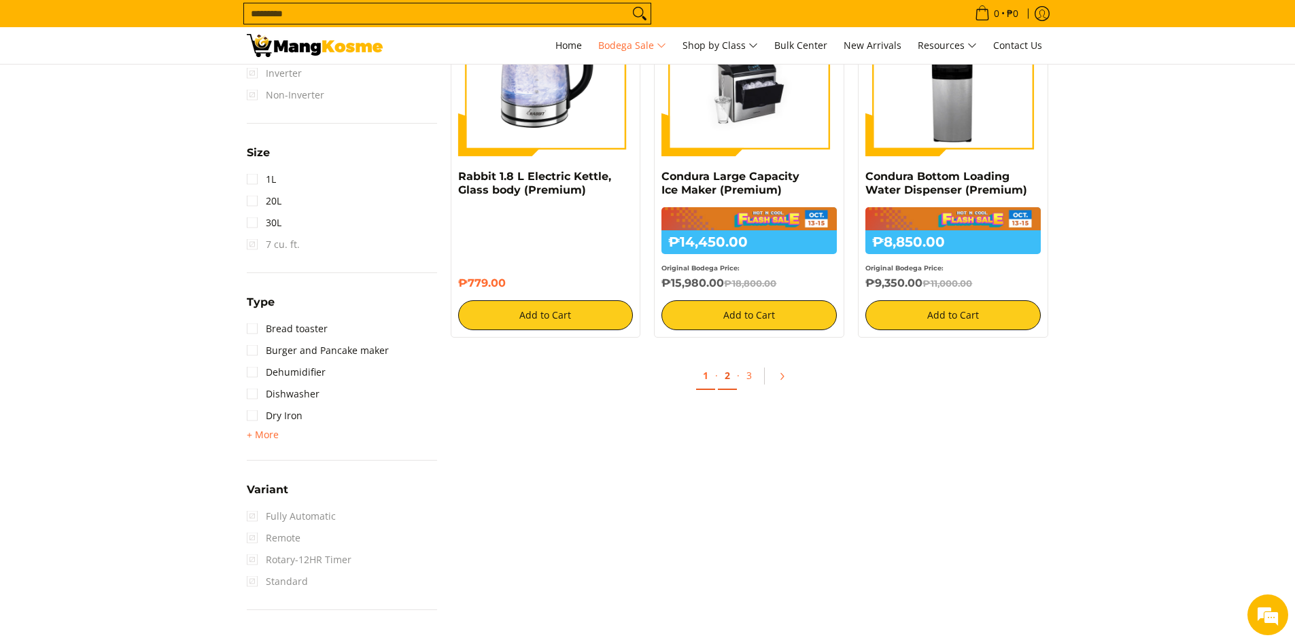
click at [729, 379] on link "2" at bounding box center [727, 376] width 19 height 28
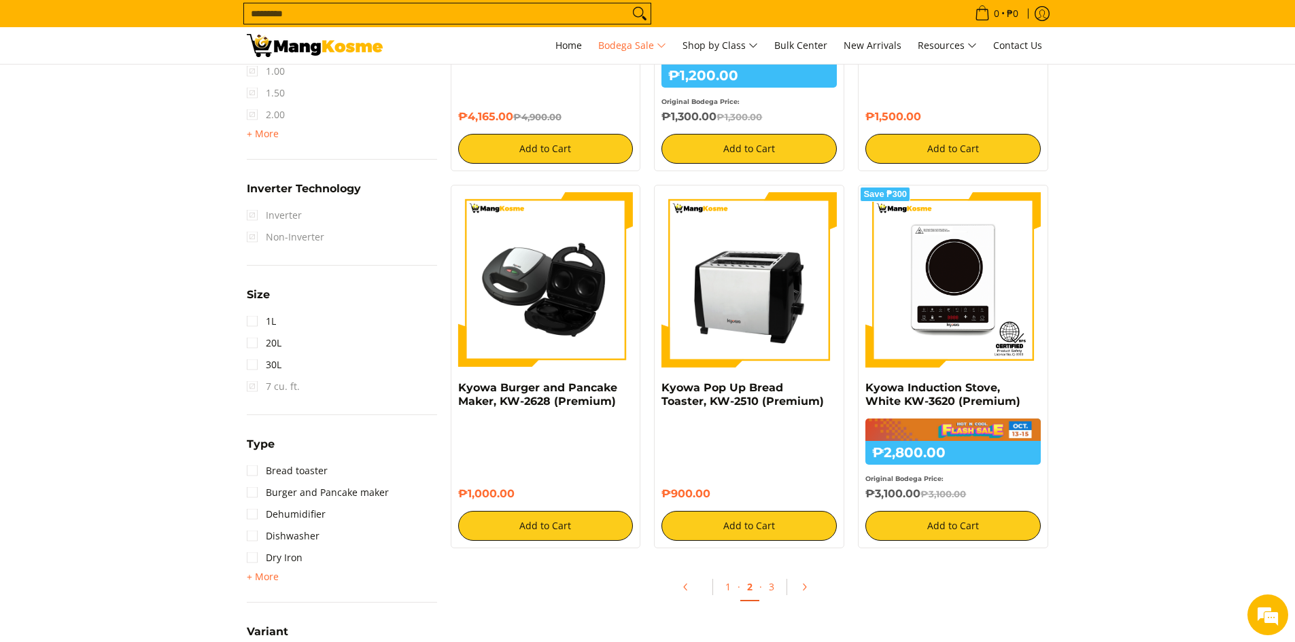
scroll to position [1767, 0]
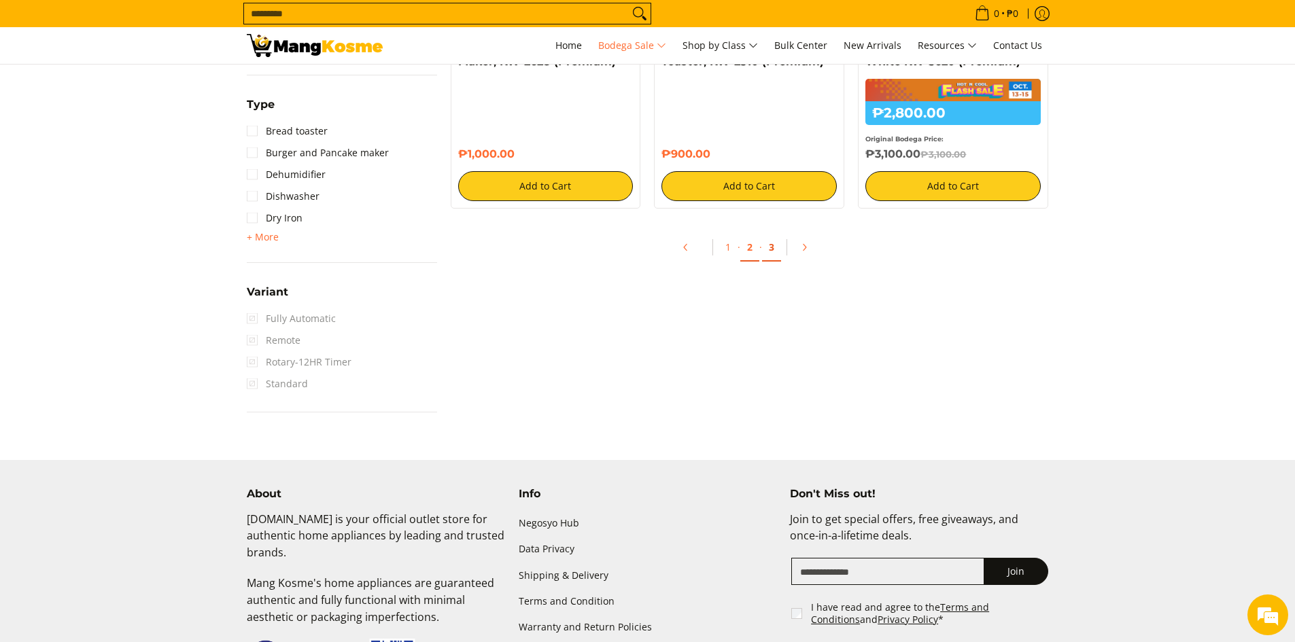
click at [771, 251] on link "3" at bounding box center [771, 248] width 19 height 28
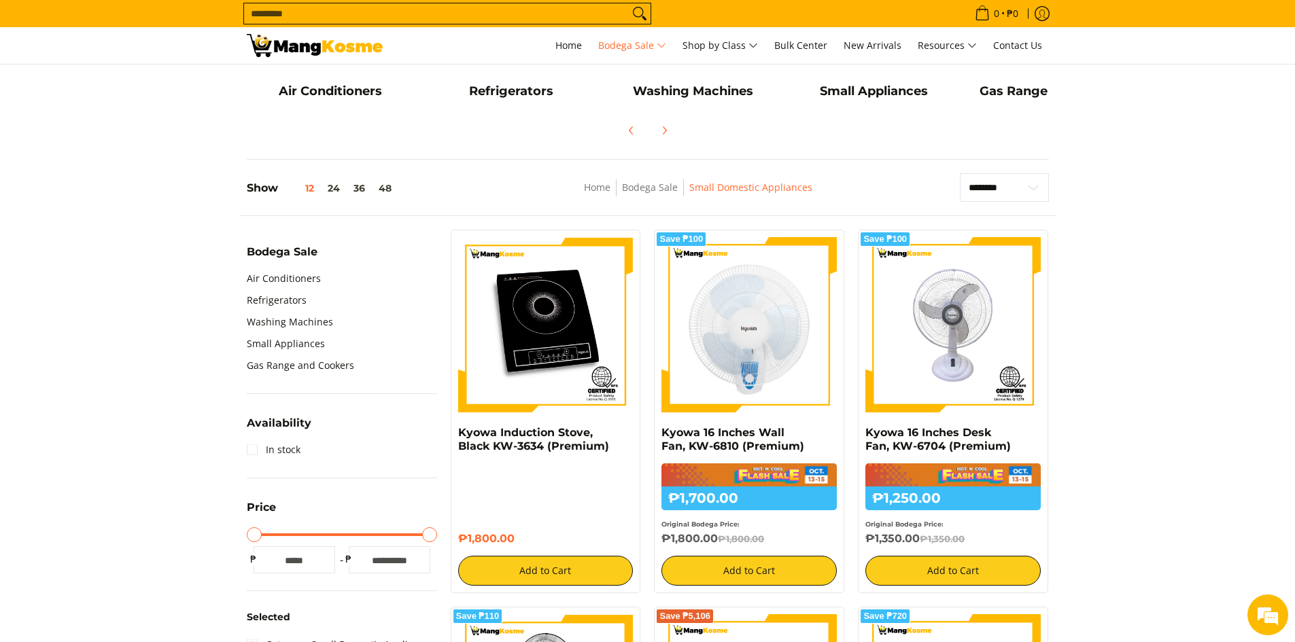
scroll to position [68, 0]
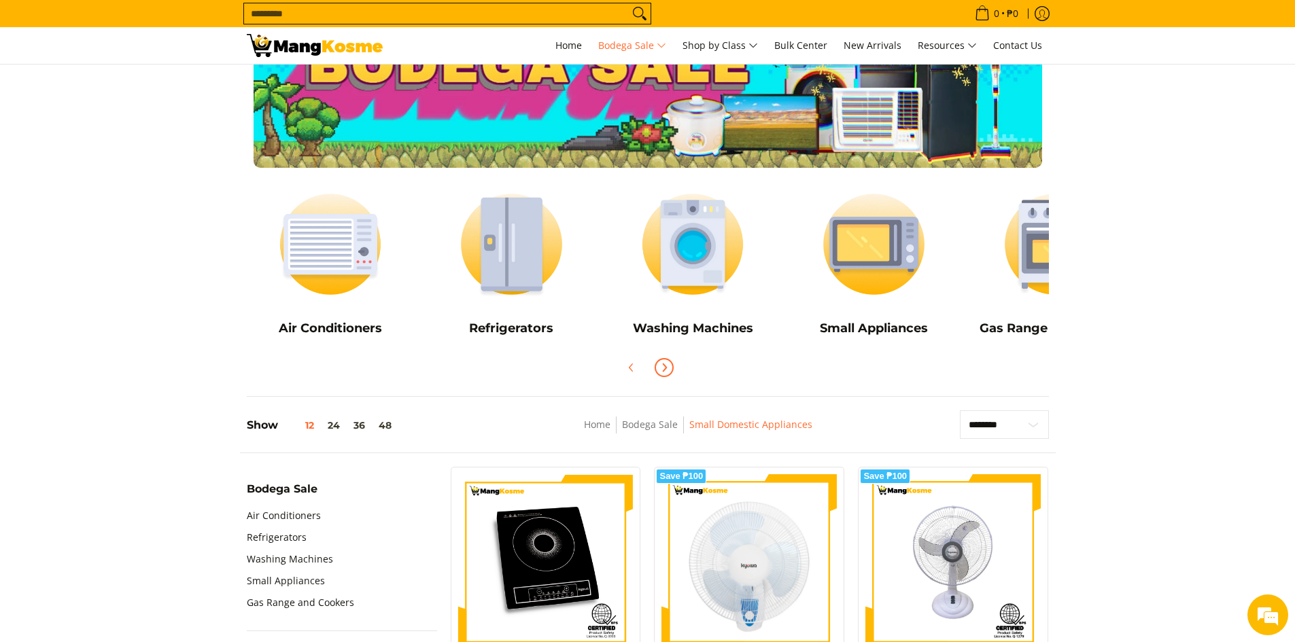
click at [661, 361] on span "Next" at bounding box center [664, 368] width 16 height 16
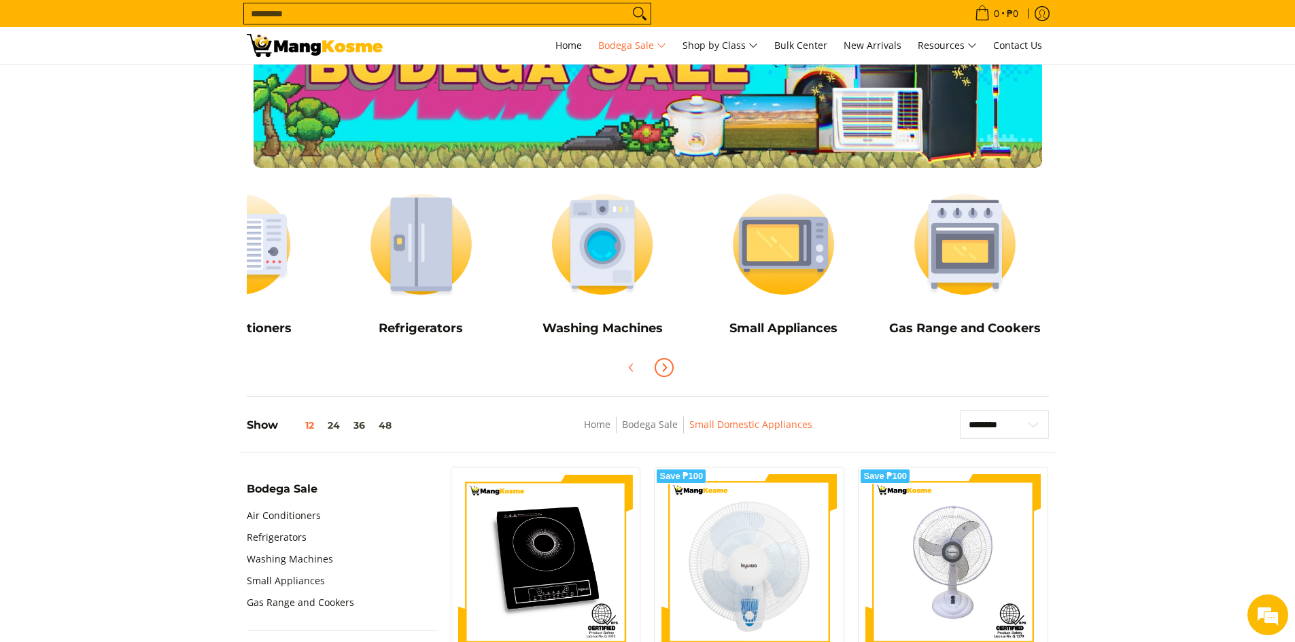
click at [661, 361] on span "Next" at bounding box center [664, 368] width 16 height 16
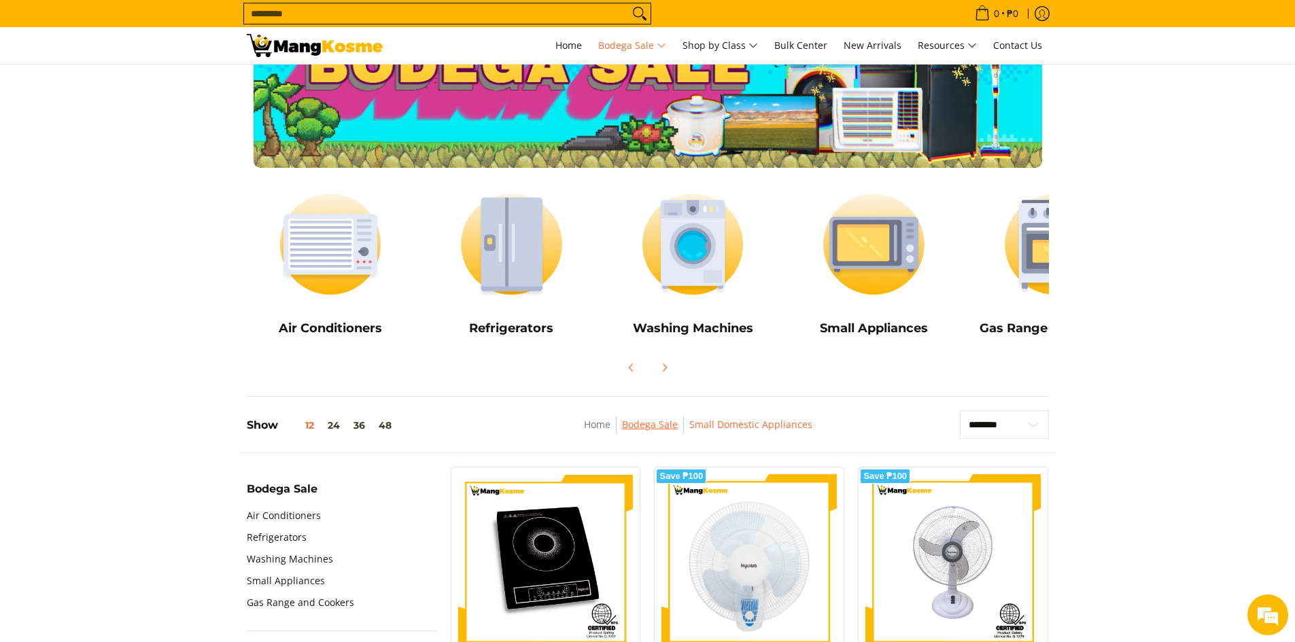
click at [644, 430] on link "Bodega Sale" at bounding box center [650, 424] width 56 height 13
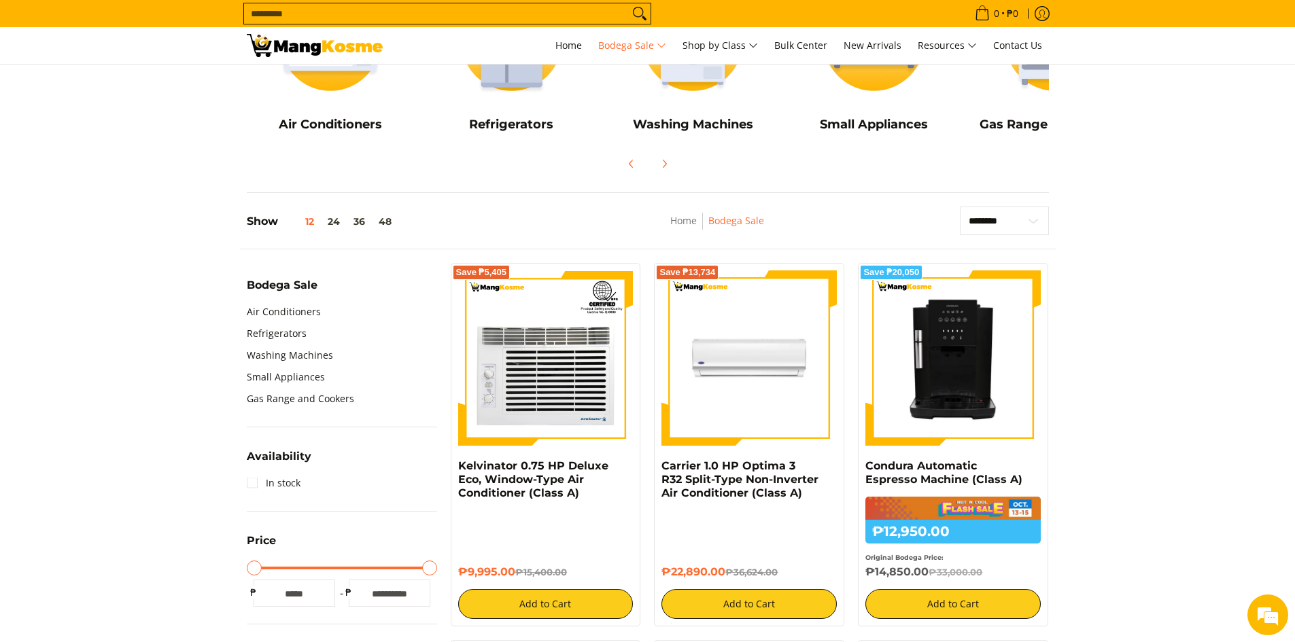
scroll to position [612, 0]
